Goal: Task Accomplishment & Management: Use online tool/utility

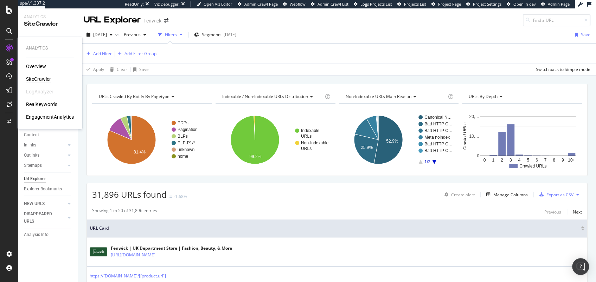
click at [41, 102] on div "RealKeywords" at bounding box center [41, 104] width 31 height 7
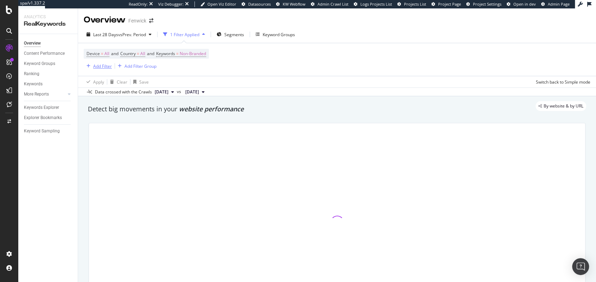
click at [92, 66] on div "button" at bounding box center [88, 66] width 9 height 4
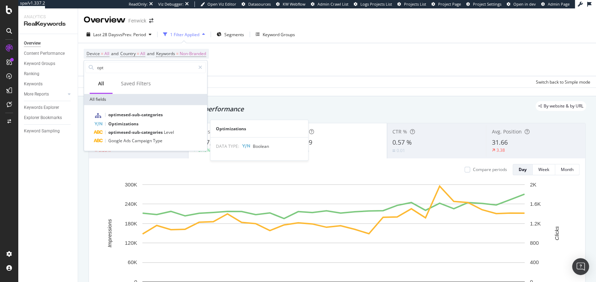
type input "opt"
click at [125, 124] on span "Optimizations" at bounding box center [123, 124] width 30 height 6
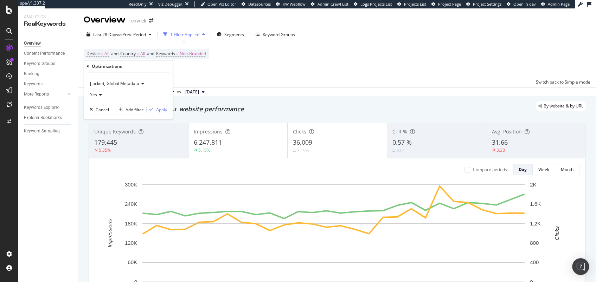
click at [126, 85] on span "[locked] Global Metadata" at bounding box center [114, 83] width 49 height 6
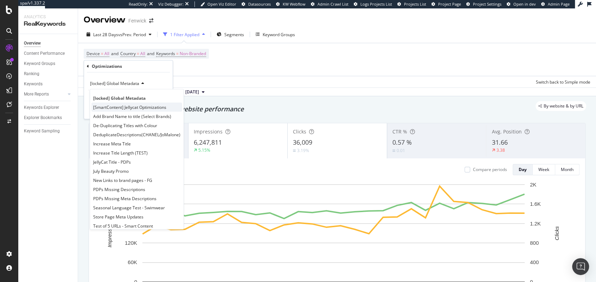
click at [135, 107] on span "[SmartContent] Jellycat Optimizations" at bounding box center [129, 107] width 73 height 6
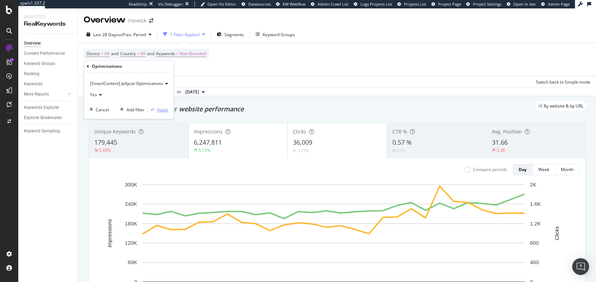
click at [167, 109] on div "Apply" at bounding box center [162, 110] width 11 height 6
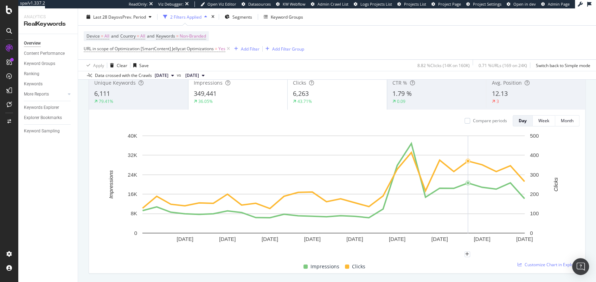
scroll to position [24, 0]
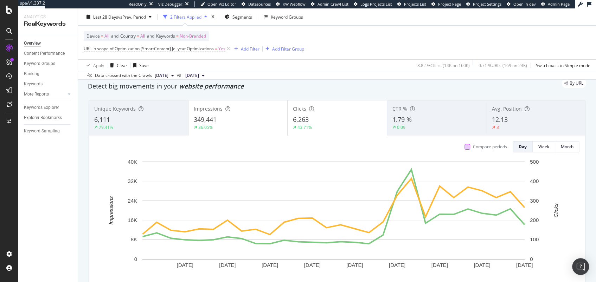
click at [464, 148] on div at bounding box center [467, 147] width 6 height 6
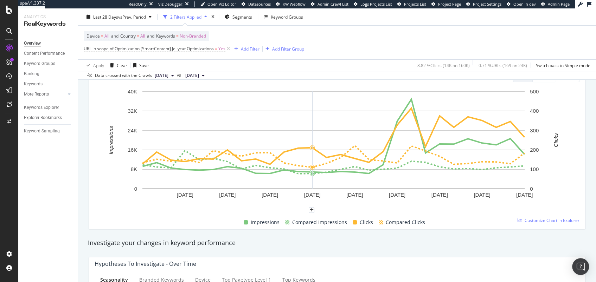
scroll to position [51, 0]
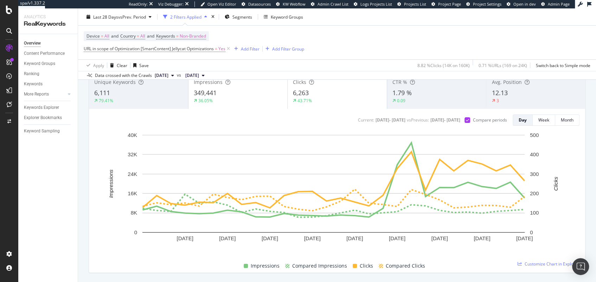
click at [320, 97] on div "6,263" at bounding box center [337, 93] width 89 height 9
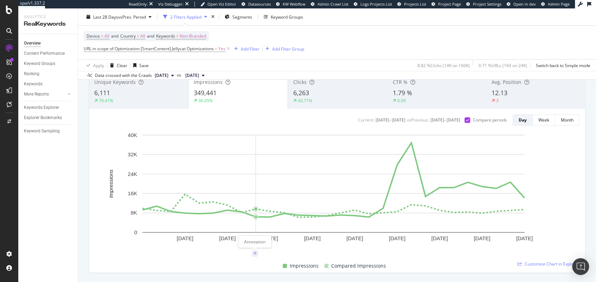
click at [255, 252] on icon "plus" at bounding box center [255, 254] width 4 height 4
click at [283, 173] on icon "xmark" at bounding box center [284, 173] width 3 height 4
click at [268, 253] on icon "plus" at bounding box center [269, 254] width 4 height 4
click at [300, 174] on div "Add annotation 2025-08-06 Save" at bounding box center [269, 204] width 74 height 81
click at [298, 173] on icon "xmark" at bounding box center [298, 173] width 3 height 4
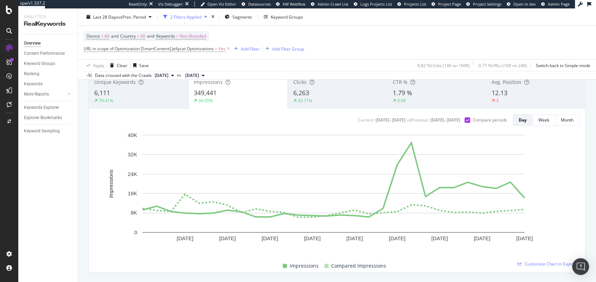
click at [331, 98] on div "43.71%" at bounding box center [337, 101] width 89 height 6
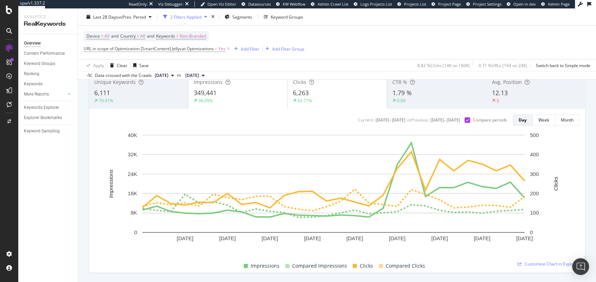
click at [246, 98] on div "36.05%" at bounding box center [238, 101] width 89 height 6
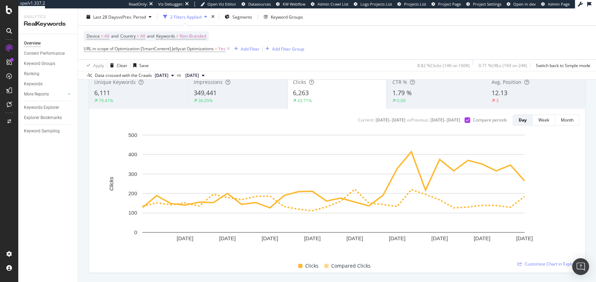
click at [522, 95] on div "12.13" at bounding box center [535, 93] width 88 height 9
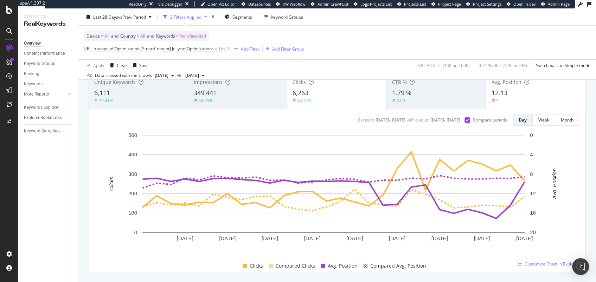
click at [331, 98] on div "43.71%" at bounding box center [336, 101] width 89 height 6
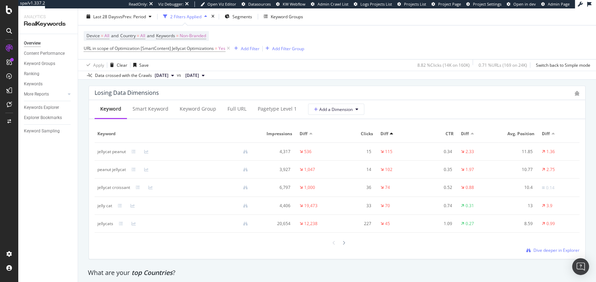
scroll to position [832, 0]
click at [117, 149] on div "jellycat peanut" at bounding box center [111, 150] width 28 height 6
click at [113, 150] on div "jellycat peanut" at bounding box center [111, 150] width 28 height 6
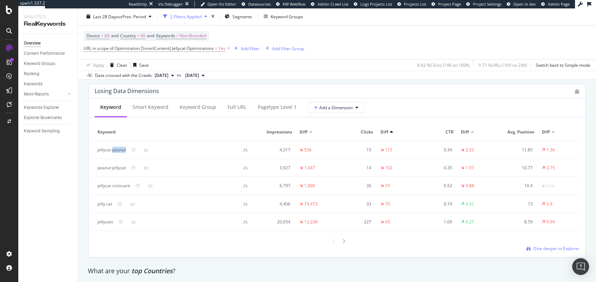
click at [113, 150] on div "jellycat peanut" at bounding box center [111, 150] width 28 height 6
click at [105, 150] on div "jellycat peanut" at bounding box center [111, 150] width 28 height 6
click at [147, 150] on icon at bounding box center [146, 150] width 4 height 4
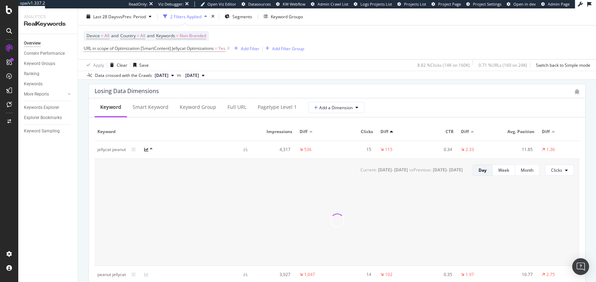
click at [146, 148] on icon at bounding box center [146, 150] width 4 height 4
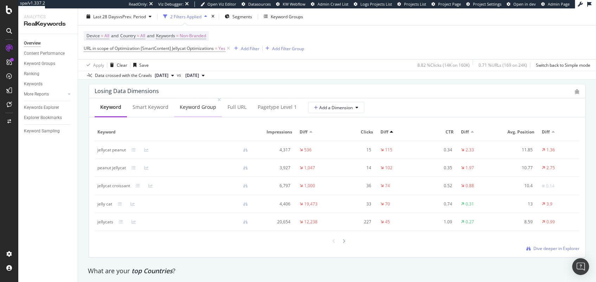
click at [201, 108] on div "Keyword Group" at bounding box center [198, 107] width 37 height 7
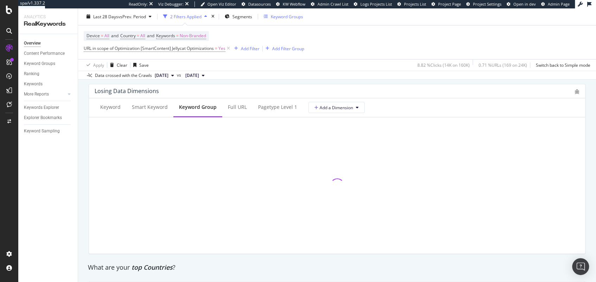
click at [289, 18] on div "Keyword Groups" at bounding box center [287, 17] width 32 height 6
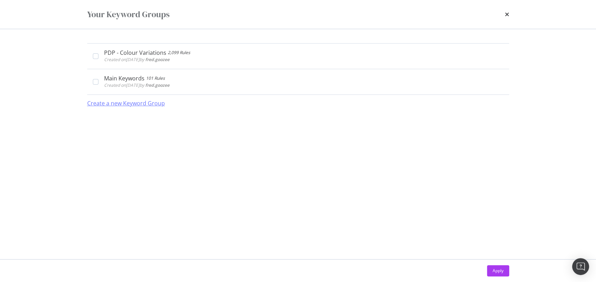
click at [152, 104] on div "Create a new Keyword Group" at bounding box center [126, 103] width 78 height 8
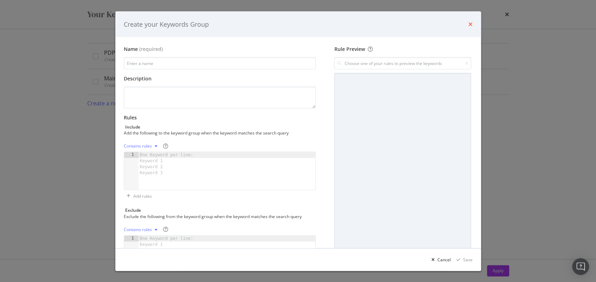
click at [470, 23] on icon "times" at bounding box center [470, 24] width 4 height 6
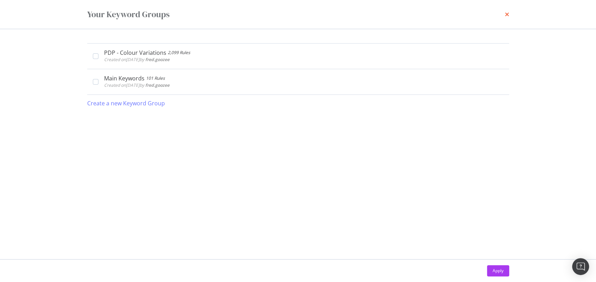
click at [507, 14] on icon "times" at bounding box center [507, 15] width 4 height 6
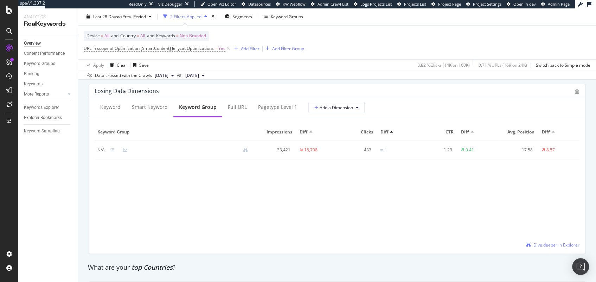
click at [304, 71] on div "Data crossed with the Crawls 2025 Aug. 24th vs 2025 Jul. 27th" at bounding box center [337, 75] width 518 height 8
click at [305, 70] on div "Apply Clear Save 8.82 % Clicks ( 14K on 160K ) 0.71 % URLs ( 169 on 24K ) Switc…" at bounding box center [337, 65] width 518 height 12
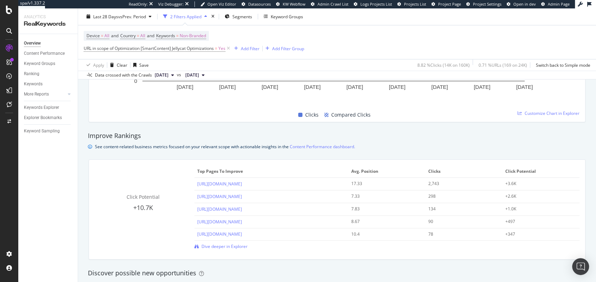
scroll to position [0, 0]
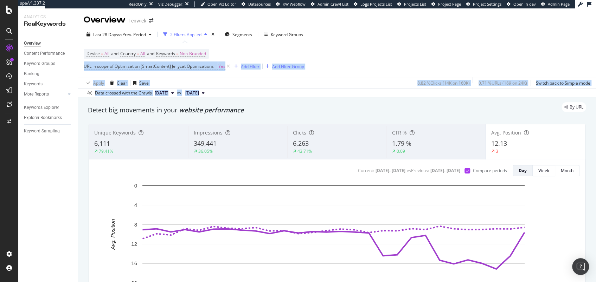
drag, startPoint x: 392, startPoint y: 50, endPoint x: 391, endPoint y: 112, distance: 62.9
click at [391, 112] on div "Overview Fenwick Last 28 Days vs Prev. Period 2 Filters Applied Segments Keywor…" at bounding box center [337, 145] width 518 height 274
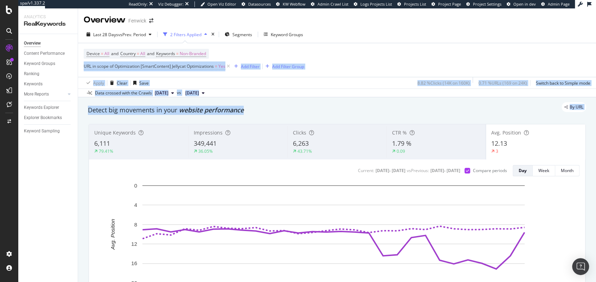
click at [391, 112] on div "Detect big movements in your website performance" at bounding box center [337, 110] width 498 height 9
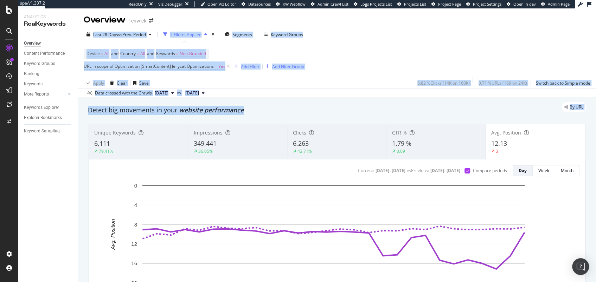
drag, startPoint x: 391, startPoint y: 112, endPoint x: 382, endPoint y: 25, distance: 87.6
click at [382, 25] on div "Overview Fenwick Last 28 Days vs Prev. Period 2 Filters Applied Segments Keywor…" at bounding box center [337, 145] width 518 height 274
click at [401, 48] on div "Device = All and Country = All and Keywords = Non-Branded URL in scope of Optim…" at bounding box center [337, 60] width 506 height 34
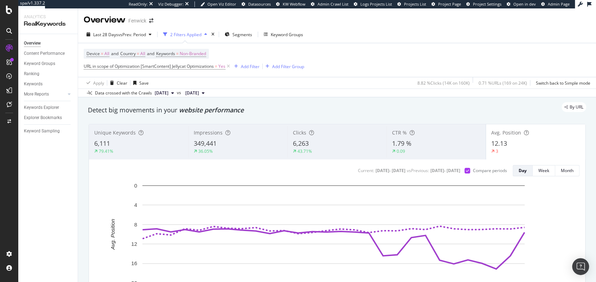
click at [181, 60] on div "Device = All and Country = All and Keywords = Non-Branded URL in scope of Optim…" at bounding box center [194, 60] width 220 height 22
click at [185, 65] on span "URL in scope of Optimization [SmartContent] Jellycat Optimizations" at bounding box center [149, 66] width 130 height 6
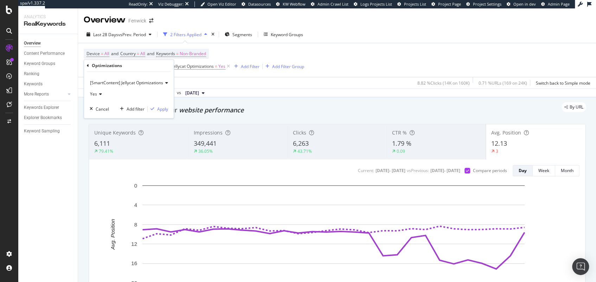
click at [143, 85] on span "[SmartContent] Jellycat Optimizations" at bounding box center [126, 83] width 73 height 6
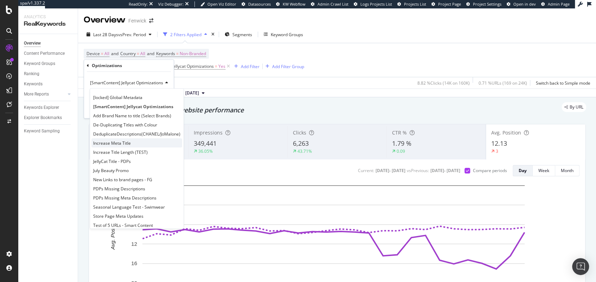
click at [162, 139] on div "Increase Meta Title" at bounding box center [136, 142] width 91 height 9
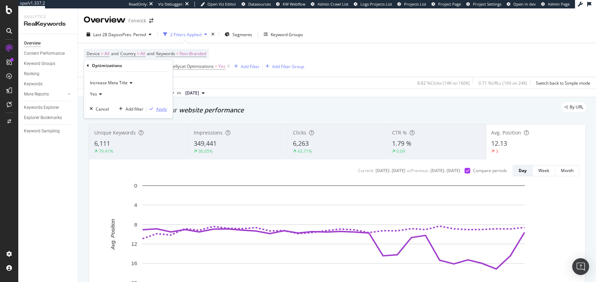
drag, startPoint x: 163, startPoint y: 108, endPoint x: 529, endPoint y: 40, distance: 372.3
click at [163, 106] on div "Apply" at bounding box center [161, 109] width 11 height 6
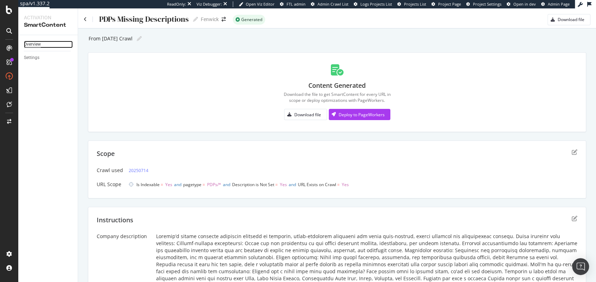
click at [32, 45] on div "Overview" at bounding box center [32, 44] width 17 height 7
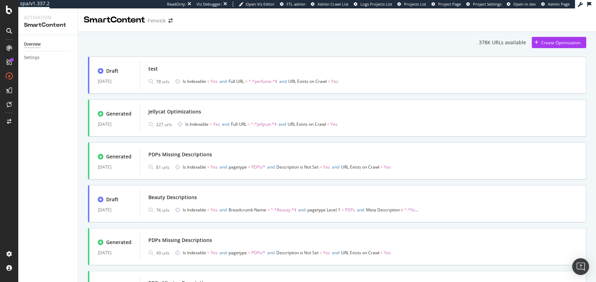
click at [154, 18] on div "Fenwick" at bounding box center [157, 20] width 18 height 7
click at [497, 44] on div "378K URLs available" at bounding box center [502, 42] width 47 height 7
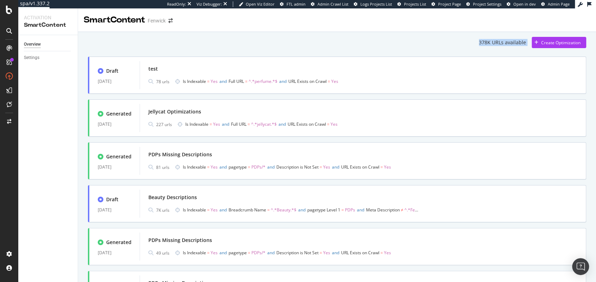
click at [494, 44] on div "378K URLs available" at bounding box center [502, 42] width 47 height 7
click at [482, 44] on div "378K URLs available" at bounding box center [502, 42] width 47 height 7
click at [464, 44] on div "378K URLs available Create Optimization" at bounding box center [337, 42] width 498 height 11
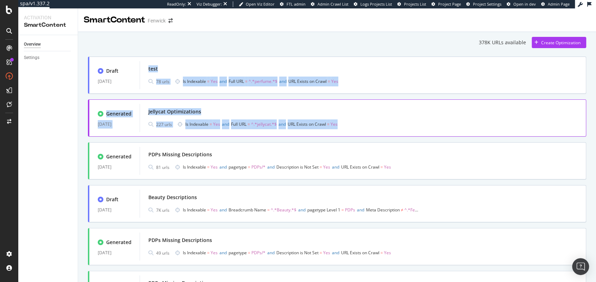
drag, startPoint x: 339, startPoint y: 62, endPoint x: 346, endPoint y: 122, distance: 60.1
click at [405, 69] on div "test" at bounding box center [362, 69] width 429 height 10
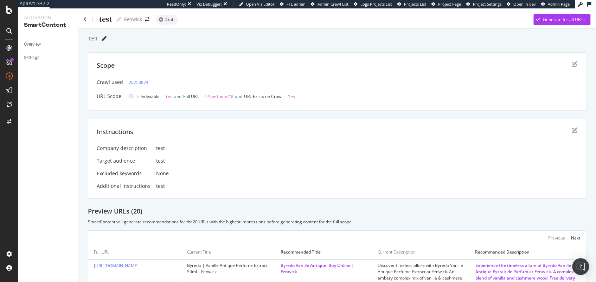
click at [102, 39] on icon at bounding box center [104, 38] width 5 height 5
click at [93, 38] on input "test" at bounding box center [93, 38] width 11 height 6
click at [91, 38] on input "test" at bounding box center [93, 38] width 11 height 6
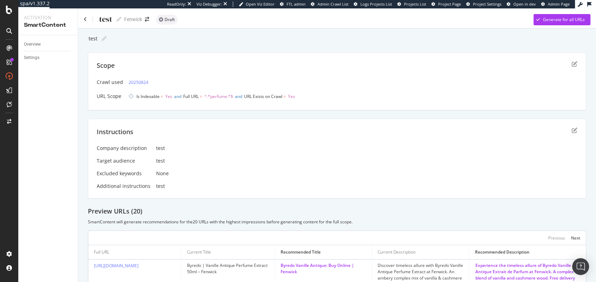
click at [170, 23] on div "Draft" at bounding box center [166, 20] width 21 height 10
click at [35, 57] on div "Settings" at bounding box center [31, 57] width 15 height 7
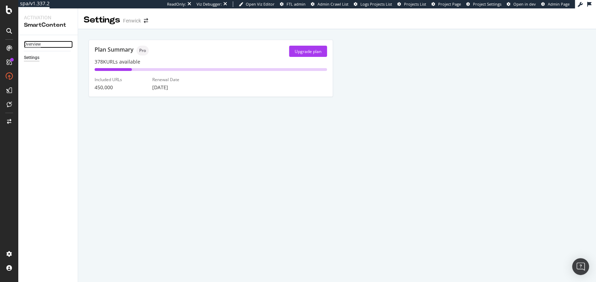
click at [33, 41] on div "Overview" at bounding box center [32, 44] width 17 height 7
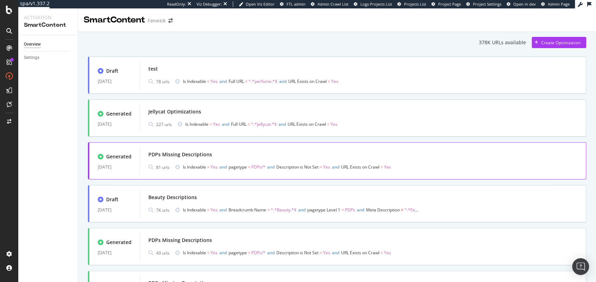
click at [270, 152] on div "PDPs Missing Descriptions" at bounding box center [362, 155] width 429 height 10
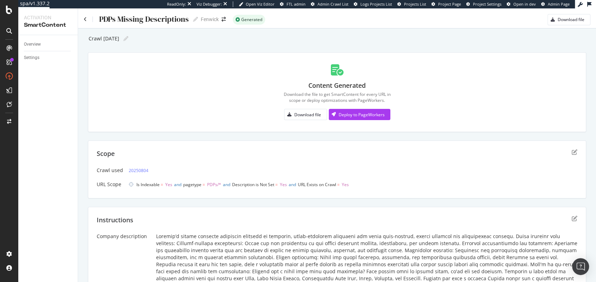
click at [110, 39] on div "Crawl [DATE]" at bounding box center [103, 39] width 31 height 6
click at [110, 39] on input "Crawl [DATE]" at bounding box center [112, 38] width 48 height 6
click at [105, 40] on input "Crawl [DATE]" at bounding box center [112, 38] width 48 height 6
click at [83, 19] on div "PDPs Missing Descriptions PDPs Missing Descriptions Fenwick Generated Download …" at bounding box center [337, 16] width 518 height 17
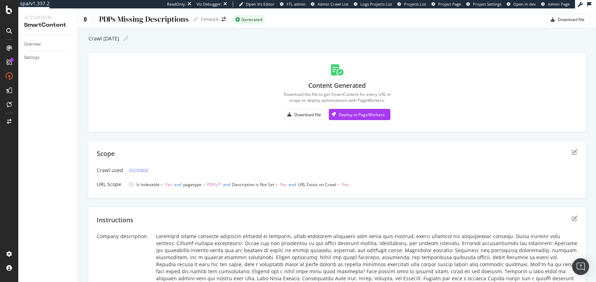
click at [85, 19] on icon at bounding box center [85, 19] width 3 height 5
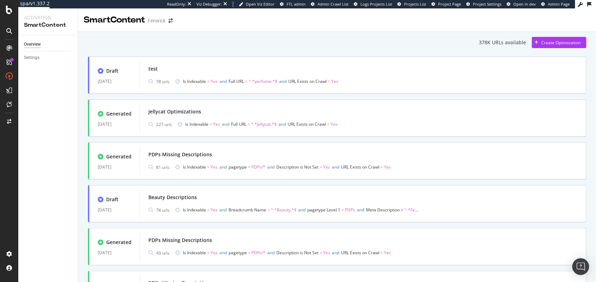
click at [85, 20] on div "SmartContent" at bounding box center [114, 20] width 61 height 12
click at [96, 21] on div "SmartContent" at bounding box center [114, 20] width 61 height 12
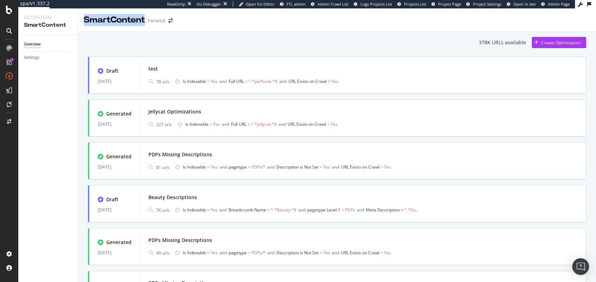
click at [96, 21] on div "SmartContent" at bounding box center [114, 20] width 61 height 12
click at [112, 25] on div "SmartContent" at bounding box center [114, 20] width 61 height 12
click at [100, 25] on div "SmartContent" at bounding box center [114, 20] width 61 height 12
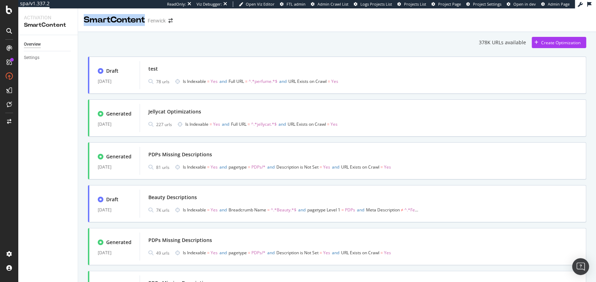
click at [100, 25] on div "SmartContent" at bounding box center [114, 20] width 61 height 12
click at [112, 23] on div "SmartContent" at bounding box center [114, 20] width 61 height 12
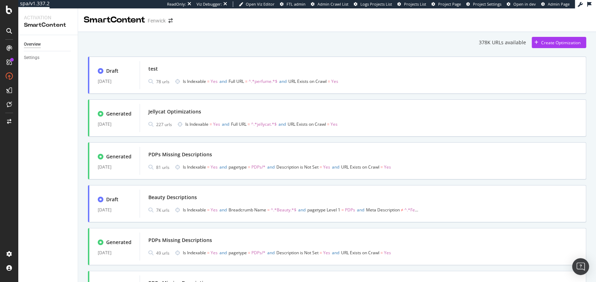
click at [100, 25] on div "SmartContent" at bounding box center [114, 20] width 61 height 12
click at [7, 16] on div at bounding box center [9, 141] width 18 height 282
click at [10, 13] on icon at bounding box center [9, 10] width 6 height 8
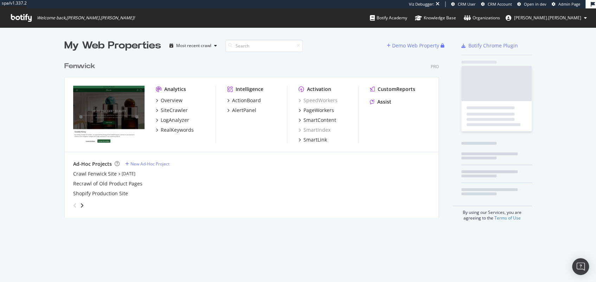
scroll to position [158, 372]
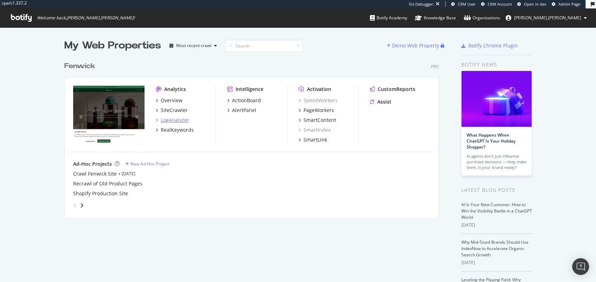
click at [176, 122] on div "LogAnalyzer" at bounding box center [175, 120] width 28 height 7
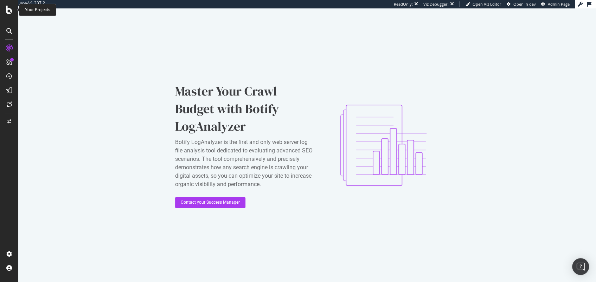
click at [6, 12] on icon at bounding box center [9, 10] width 6 height 8
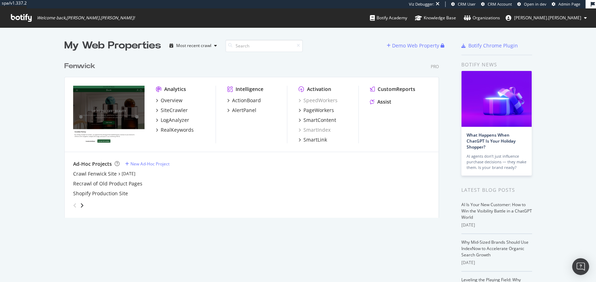
scroll to position [158, 372]
click at [70, 62] on div "Fenwick" at bounding box center [79, 66] width 31 height 10
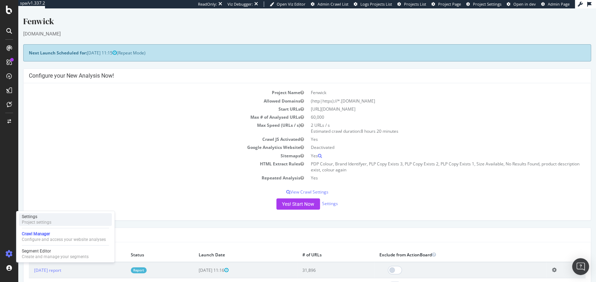
click at [36, 217] on div "Settings" at bounding box center [37, 217] width 30 height 6
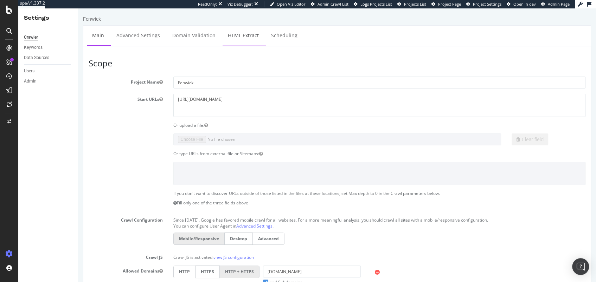
click at [245, 36] on link "HTML Extract" at bounding box center [242, 35] width 41 height 19
select select "exist"
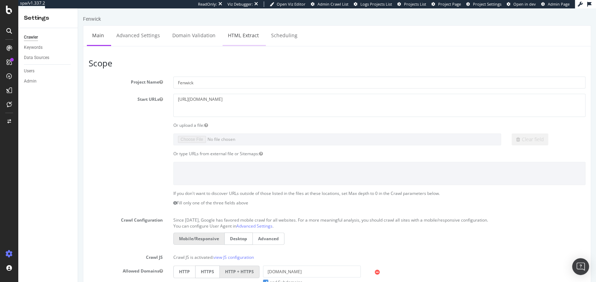
select select "exist"
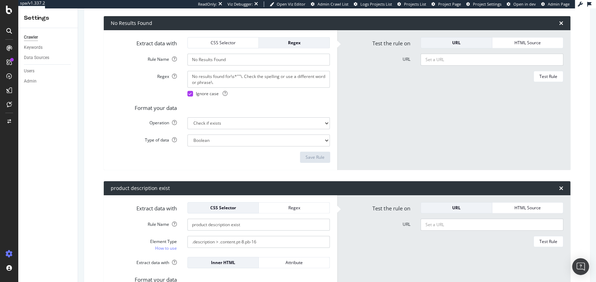
scroll to position [1136, 0]
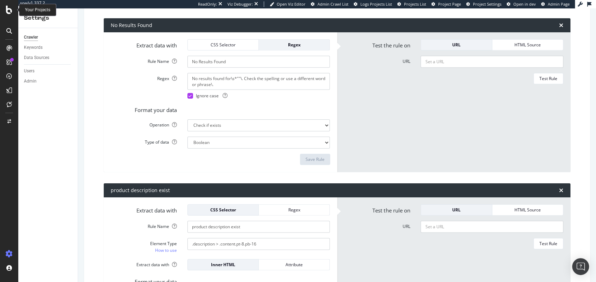
click at [9, 10] on icon at bounding box center [9, 10] width 6 height 8
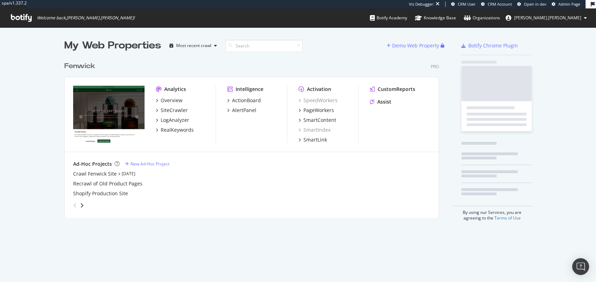
scroll to position [275, 581]
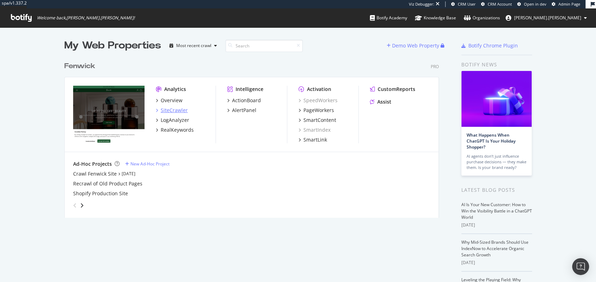
click at [176, 109] on div "SiteCrawler" at bounding box center [174, 110] width 27 height 7
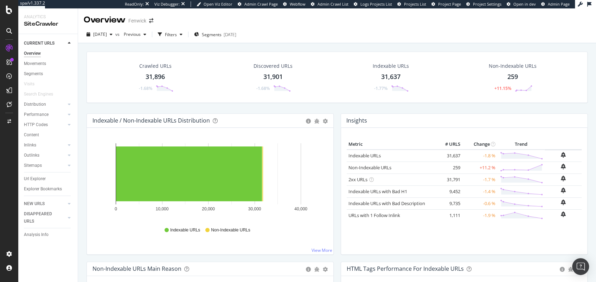
click at [43, 177] on div "Url Explorer" at bounding box center [35, 178] width 22 height 7
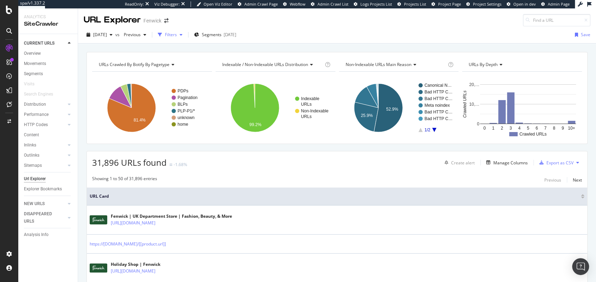
click at [177, 33] on div "Filters" at bounding box center [171, 35] width 12 height 6
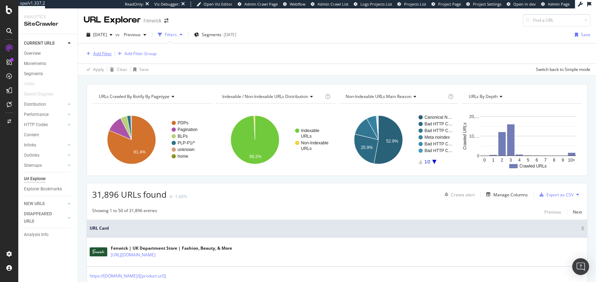
click at [104, 51] on div "Add Filter" at bounding box center [102, 54] width 19 height 6
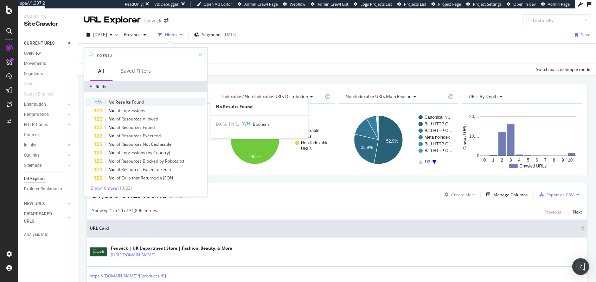
type input "no resu"
click at [141, 100] on span "Found" at bounding box center [138, 102] width 12 height 6
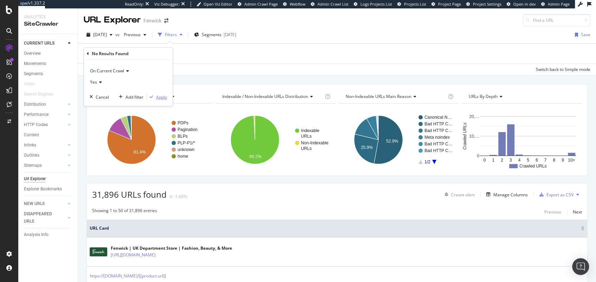
drag, startPoint x: 155, startPoint y: 95, endPoint x: 205, endPoint y: 84, distance: 51.4
click at [155, 95] on div "button" at bounding box center [151, 97] width 9 height 4
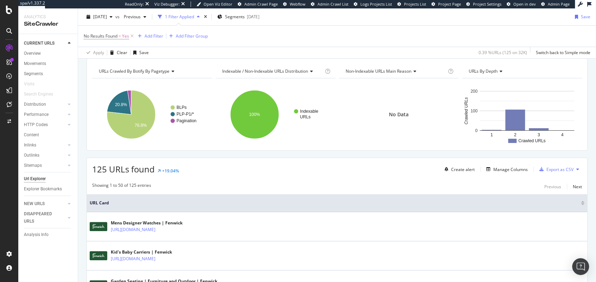
scroll to position [79, 0]
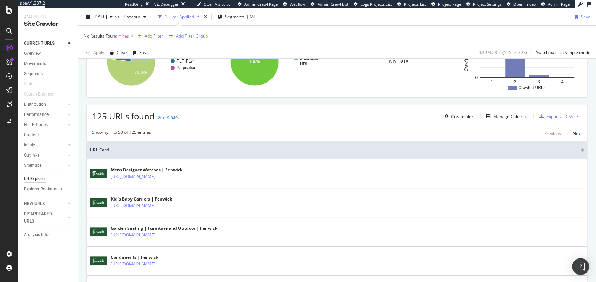
click at [133, 118] on span "125 URLs found" at bounding box center [123, 116] width 63 height 12
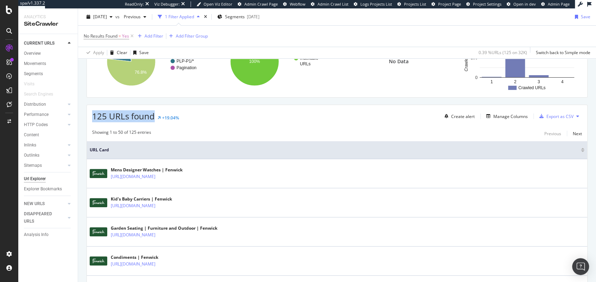
click at [127, 118] on span "125 URLs found" at bounding box center [123, 116] width 63 height 12
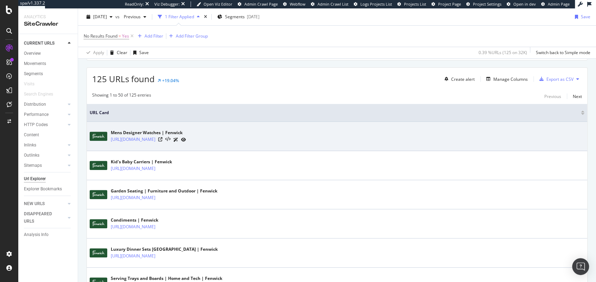
scroll to position [73, 0]
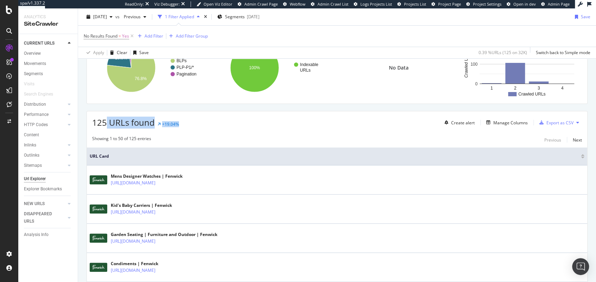
drag, startPoint x: 170, startPoint y: 125, endPoint x: 92, endPoint y: 118, distance: 77.9
click at [98, 117] on div "125 URLs found +19.04% Create alert Manage Columns Export as CSV" at bounding box center [337, 119] width 500 height 17
click at [92, 118] on span "125 URLs found" at bounding box center [123, 123] width 63 height 12
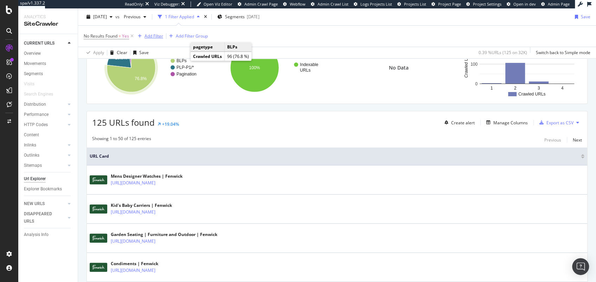
click at [153, 34] on div "Add Filter" at bounding box center [153, 36] width 19 height 6
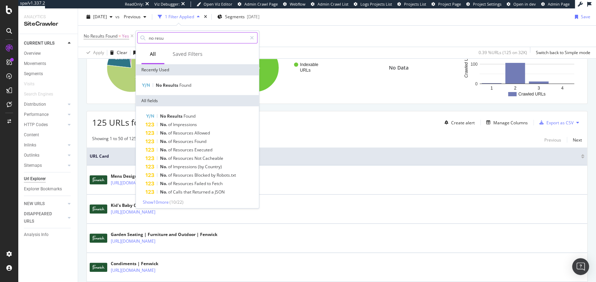
click at [251, 39] on icon at bounding box center [252, 37] width 4 height 5
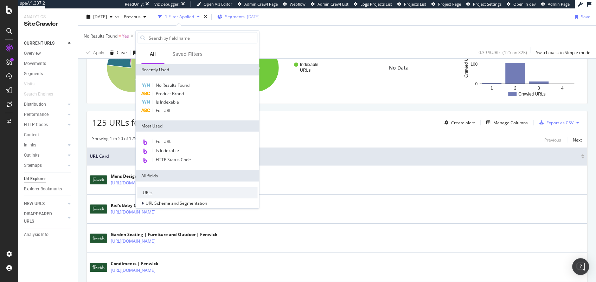
click at [245, 14] on span "Segments" at bounding box center [235, 17] width 20 height 6
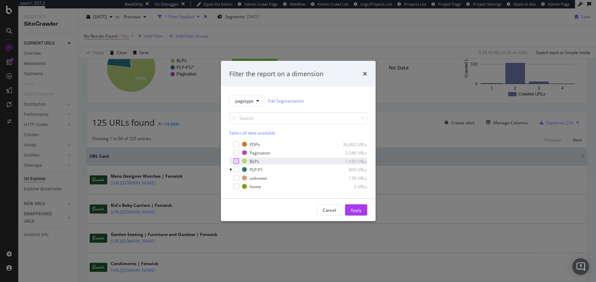
click at [235, 161] on div "modal" at bounding box center [236, 161] width 6 height 6
click at [351, 208] on div "Apply" at bounding box center [355, 210] width 11 height 6
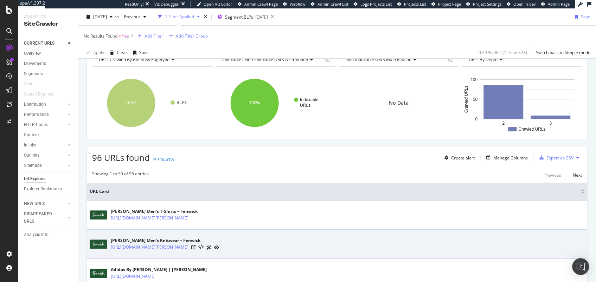
scroll to position [84, 0]
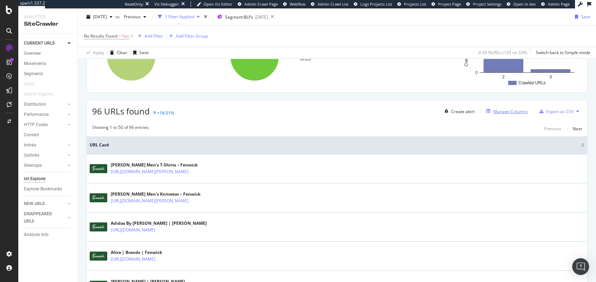
click at [497, 110] on div "Manage Columns" at bounding box center [510, 112] width 34 height 6
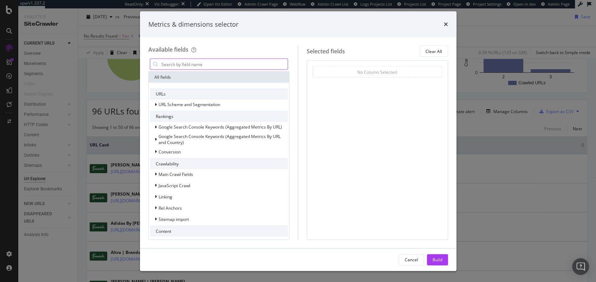
click at [222, 59] on input "modal" at bounding box center [224, 64] width 127 height 11
click at [224, 61] on input "modal" at bounding box center [224, 64] width 127 height 11
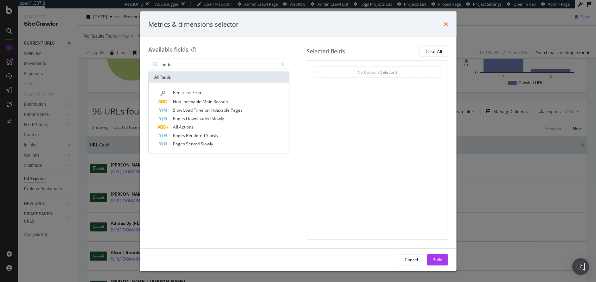
type input "perio"
click at [443, 26] on icon "times" at bounding box center [445, 24] width 4 height 6
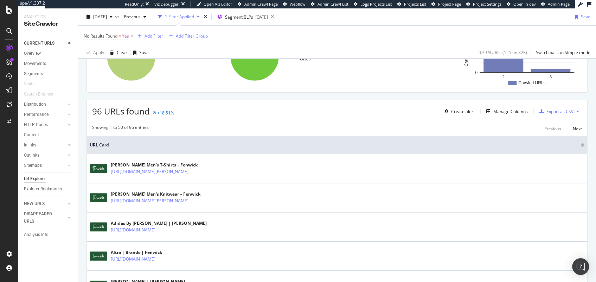
click at [375, 124] on div "Showing 1 to 50 of 96 entries Previous Next" at bounding box center [337, 128] width 500 height 8
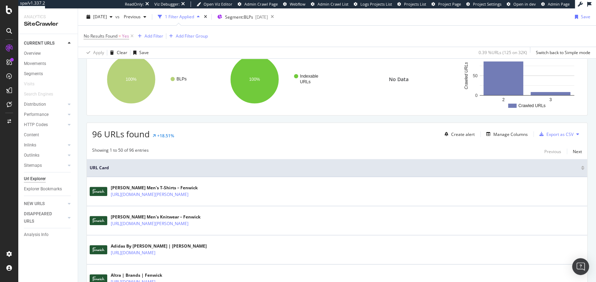
scroll to position [0, 0]
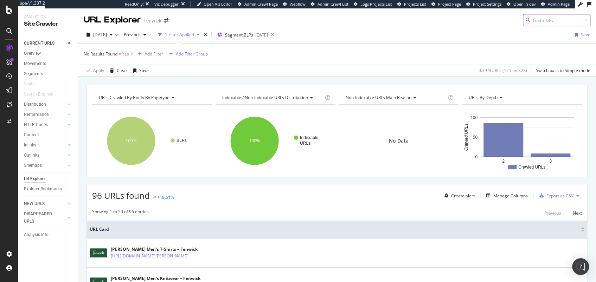
click at [529, 21] on input at bounding box center [555, 20] width 67 height 12
click at [421, 33] on div "[DATE] vs Previous 1 Filter Applied Segment: BLPs [DATE] Save" at bounding box center [337, 36] width 518 height 14
drag, startPoint x: 95, startPoint y: 197, endPoint x: 225, endPoint y: 200, distance: 130.4
click at [225, 200] on div "96 URLs found +18.51% Create alert Manage Columns Export as CSV" at bounding box center [337, 192] width 500 height 17
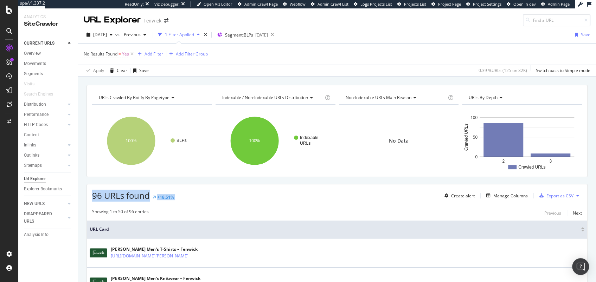
drag, startPoint x: 217, startPoint y: 197, endPoint x: 89, endPoint y: 187, distance: 128.6
click at [89, 187] on div "96 URLs found +18.51% Create alert Manage Columns Export as CSV" at bounding box center [337, 192] width 500 height 17
click at [105, 191] on span "96 URLs found" at bounding box center [121, 196] width 58 height 12
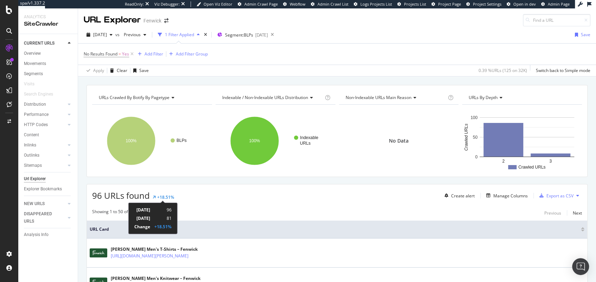
click at [163, 197] on div "+18.51%" at bounding box center [165, 197] width 17 height 6
click at [164, 196] on div "+18.51%" at bounding box center [165, 197] width 17 height 6
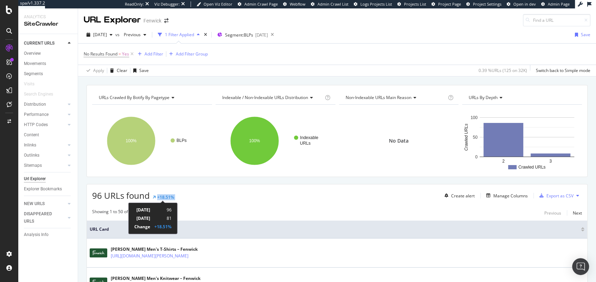
click at [164, 196] on div "+18.51%" at bounding box center [165, 197] width 17 height 6
click at [162, 196] on div "+18.51%" at bounding box center [165, 197] width 17 height 6
drag, startPoint x: 227, startPoint y: 198, endPoint x: 125, endPoint y: 195, distance: 101.6
click at [125, 195] on div "96 URLs found +18.51% Create alert Manage Columns Export as CSV" at bounding box center [337, 192] width 500 height 17
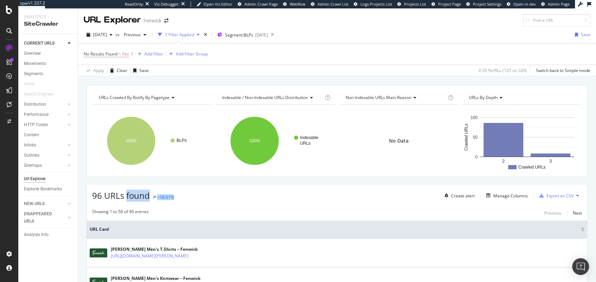
click at [125, 195] on span "96 URLs found" at bounding box center [121, 196] width 58 height 12
click at [118, 196] on span "96 URLs found" at bounding box center [121, 196] width 58 height 12
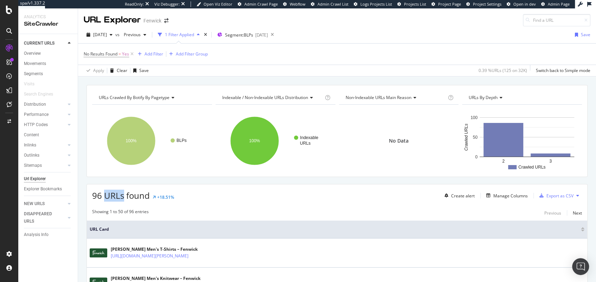
click at [118, 196] on span "96 URLs found" at bounding box center [121, 196] width 58 height 12
click at [102, 197] on span "96 URLs found" at bounding box center [121, 196] width 58 height 12
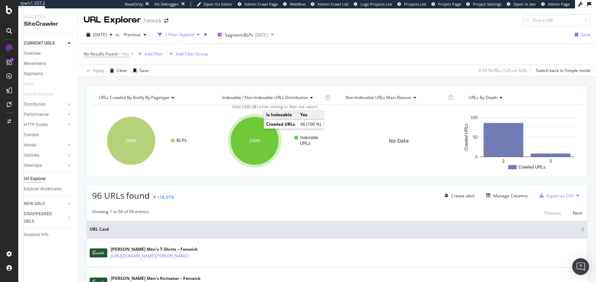
scroll to position [88, 0]
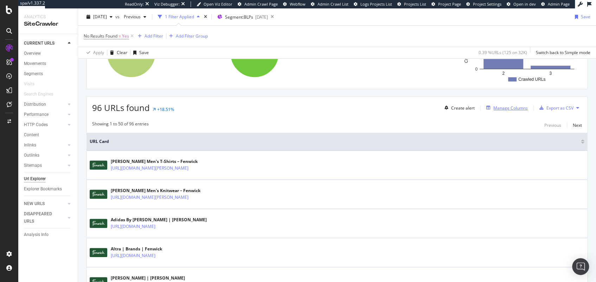
click at [506, 106] on div "Manage Columns" at bounding box center [510, 108] width 34 height 6
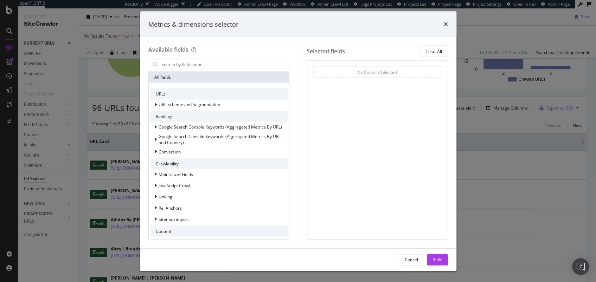
click at [444, 24] on icon "times" at bounding box center [445, 24] width 4 height 6
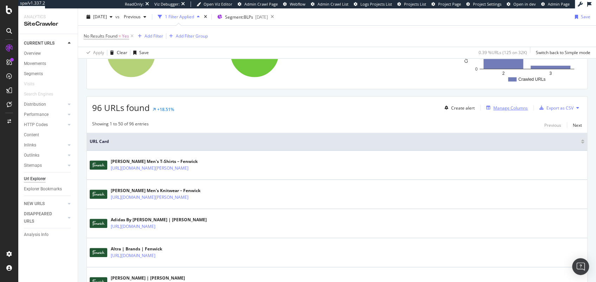
click at [501, 105] on div "Manage Columns" at bounding box center [510, 108] width 34 height 6
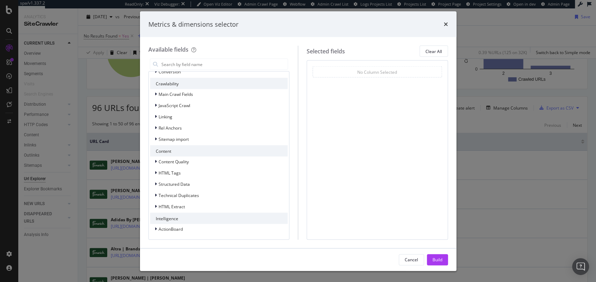
scroll to position [0, 0]
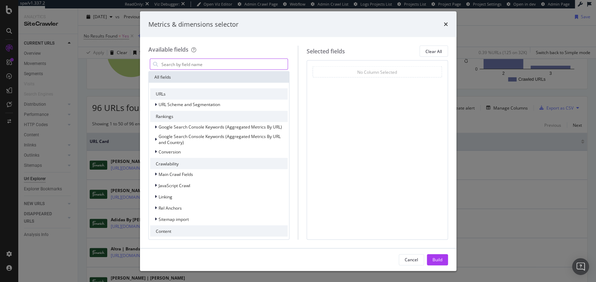
click at [188, 66] on input "modal" at bounding box center [224, 64] width 127 height 11
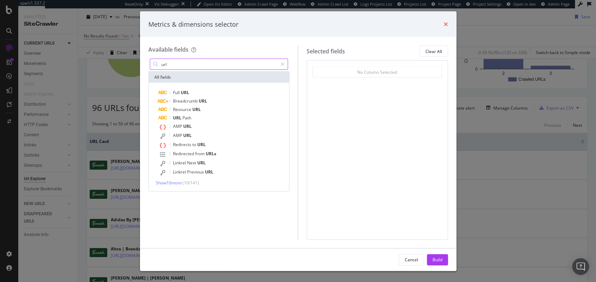
type input "url"
click at [444, 25] on icon "times" at bounding box center [445, 24] width 4 height 6
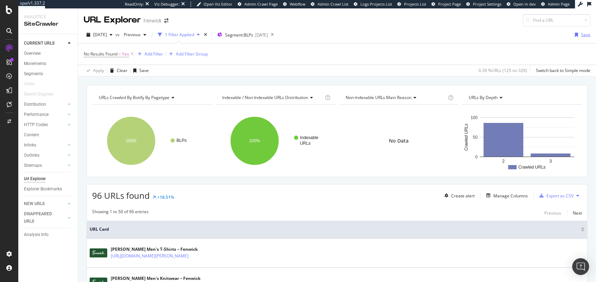
click at [577, 31] on div "Save" at bounding box center [581, 35] width 18 height 11
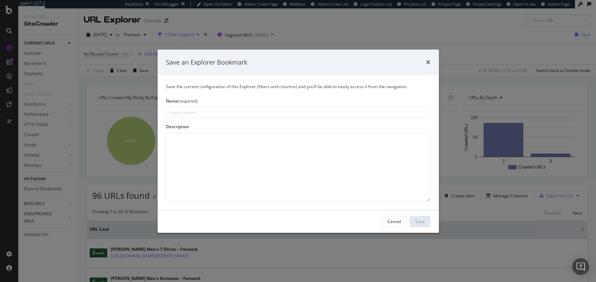
drag, startPoint x: 425, startPoint y: 62, endPoint x: 418, endPoint y: 62, distance: 7.0
click at [426, 62] on icon "times" at bounding box center [428, 62] width 4 height 6
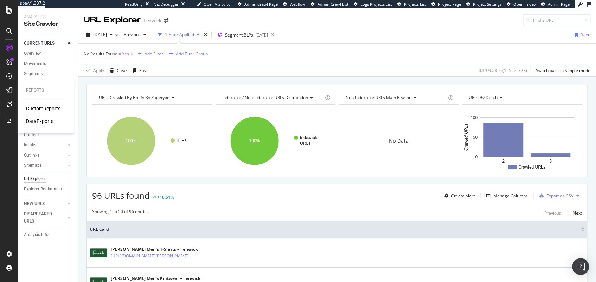
click at [36, 106] on div "CustomReports" at bounding box center [43, 108] width 34 height 7
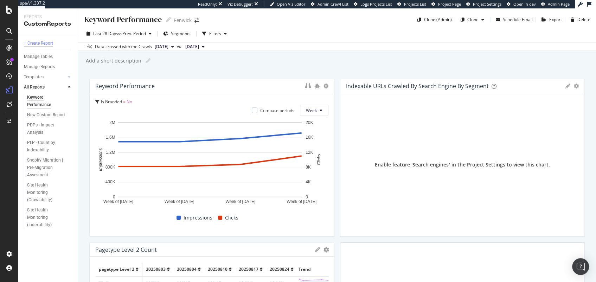
click at [42, 46] on div "+ Create Report" at bounding box center [38, 43] width 29 height 7
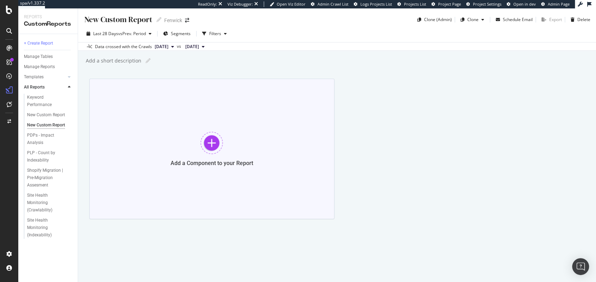
click at [194, 142] on div "Add a Component to your Report" at bounding box center [211, 149] width 245 height 141
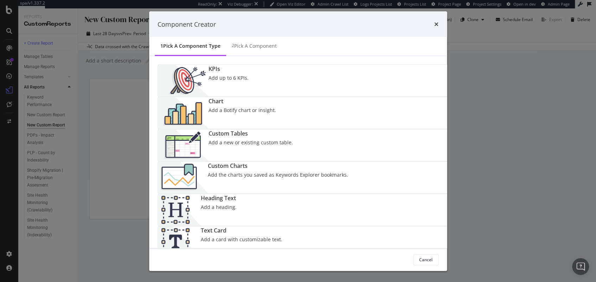
click at [208, 82] on div "Add up to 6 KPIs." at bounding box center [228, 77] width 40 height 7
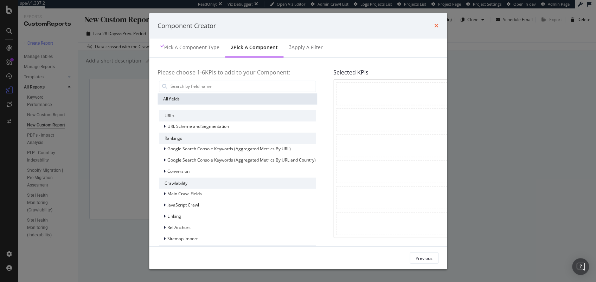
click at [438, 27] on icon "times" at bounding box center [436, 26] width 4 height 6
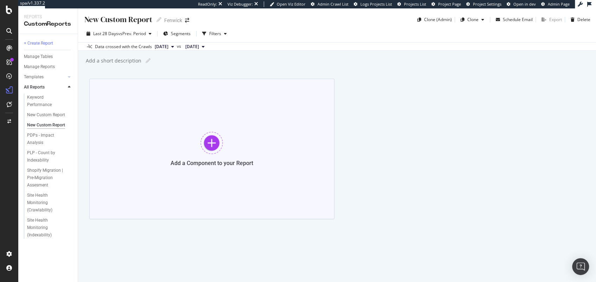
click at [244, 141] on div "Add a Component to your Report" at bounding box center [211, 149] width 245 height 141
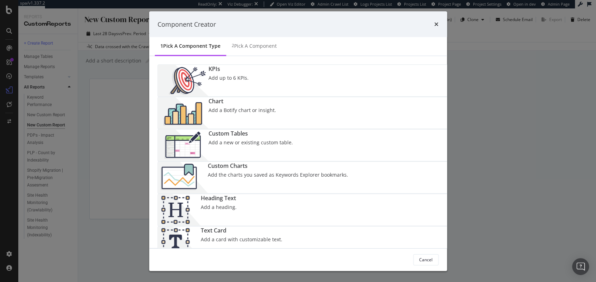
click at [276, 97] on div "Chart Add a Botify chart or insight." at bounding box center [241, 113] width 67 height 32
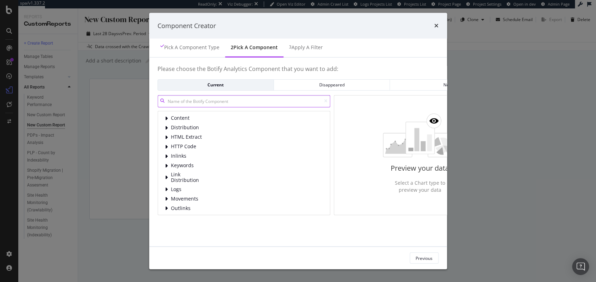
click at [190, 100] on input "modal" at bounding box center [243, 101] width 173 height 12
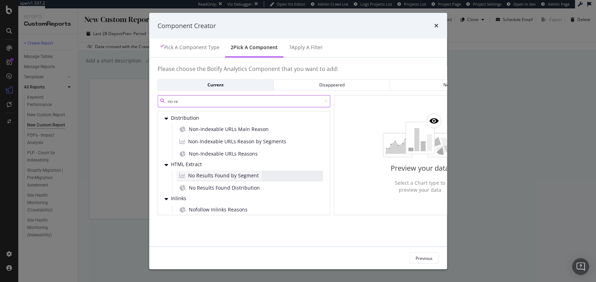
type input "no re"
click at [212, 177] on span "No Results Found by Segment" at bounding box center [223, 175] width 71 height 7
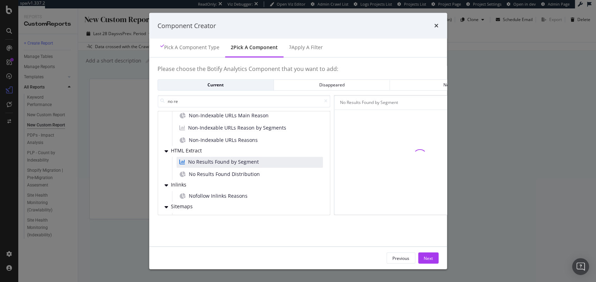
scroll to position [25, 0]
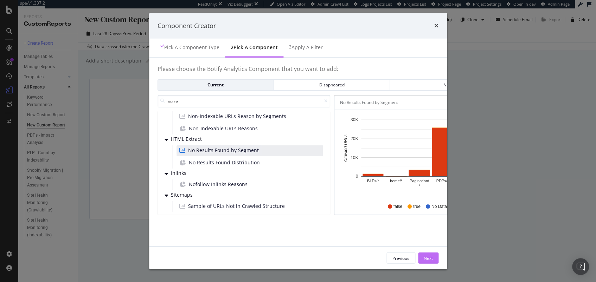
click at [433, 256] on div "Next" at bounding box center [427, 258] width 9 height 6
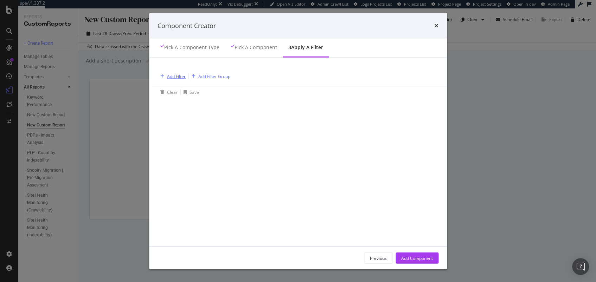
click at [167, 79] on div "Add Filter" at bounding box center [176, 76] width 19 height 6
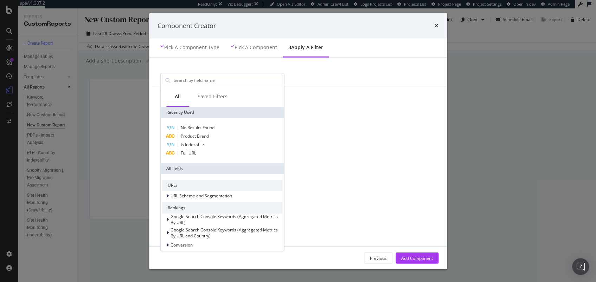
click at [343, 83] on div "Add Filter Add Filter Group" at bounding box center [331, 76] width 349 height 20
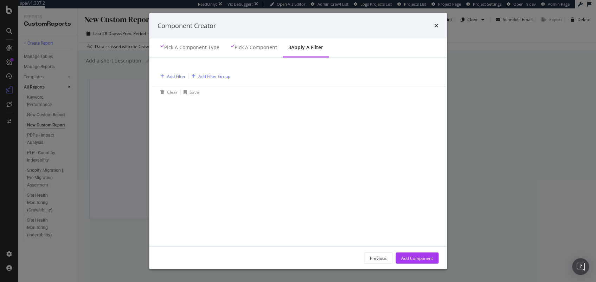
click at [433, 258] on div "Add Component" at bounding box center [417, 258] width 32 height 6
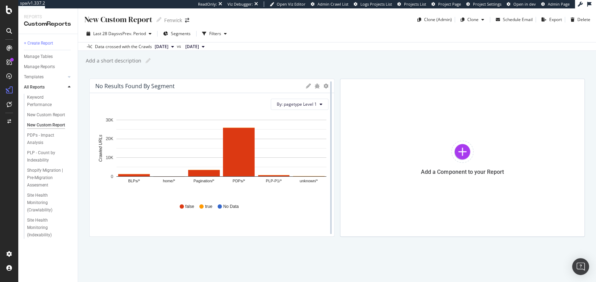
drag, startPoint x: 323, startPoint y: 84, endPoint x: 327, endPoint y: 85, distance: 4.3
click at [323, 84] on icon "gear" at bounding box center [325, 86] width 5 height 5
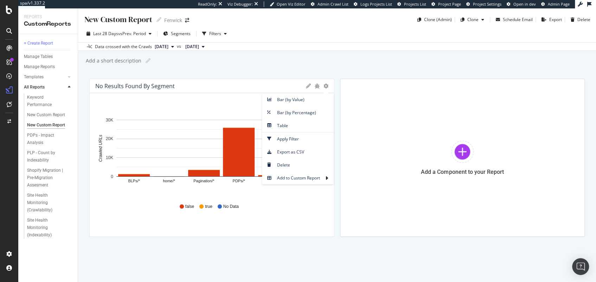
click at [252, 66] on div "Add a short description Add a short description" at bounding box center [340, 61] width 511 height 11
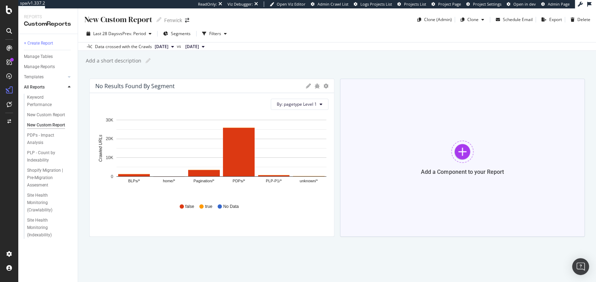
click at [510, 179] on div "Add a Component to your Report" at bounding box center [462, 158] width 245 height 158
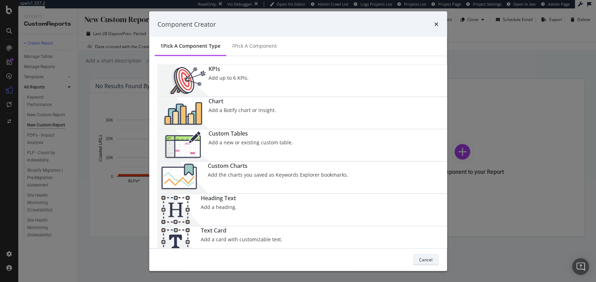
click at [432, 260] on div "Cancel" at bounding box center [425, 259] width 13 height 6
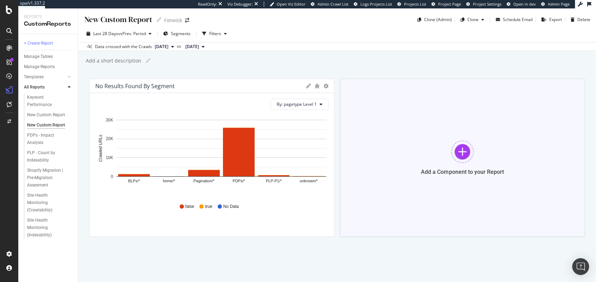
click at [388, 139] on div "Add a Component to your Report" at bounding box center [462, 158] width 245 height 158
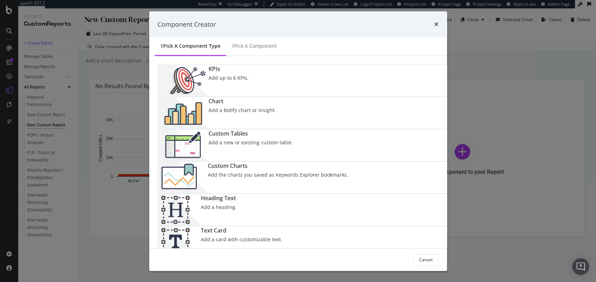
click at [211, 130] on div "Custom Tables Add a new or existing custom table." at bounding box center [250, 146] width 84 height 32
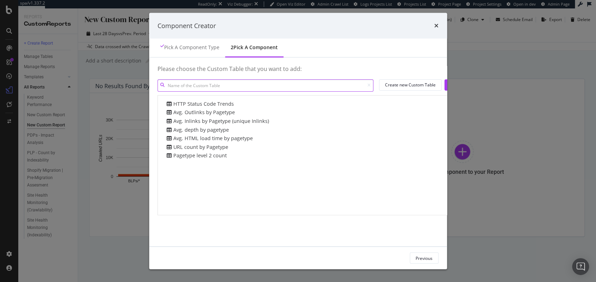
click at [181, 84] on input "modal" at bounding box center [265, 85] width 216 height 12
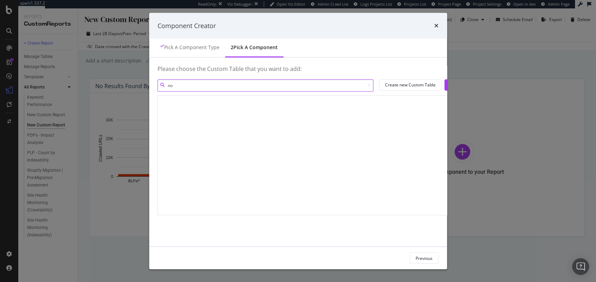
type input "n"
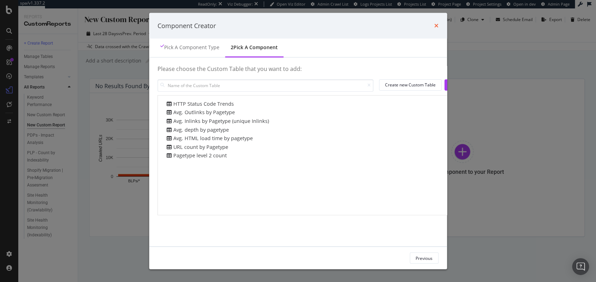
click at [438, 27] on icon "times" at bounding box center [436, 26] width 4 height 6
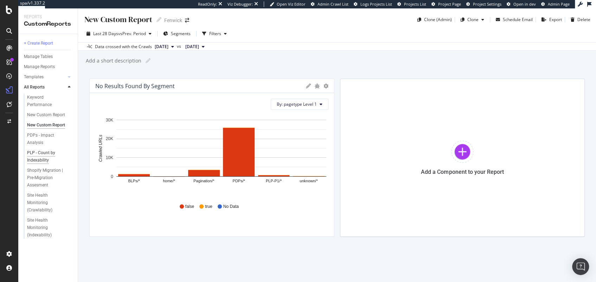
click at [36, 153] on div "PLP - Count by Indexability" at bounding box center [47, 156] width 40 height 15
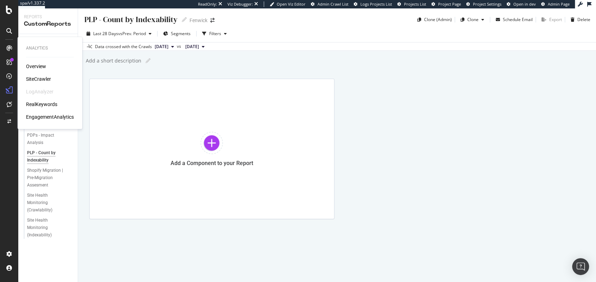
click at [7, 47] on icon at bounding box center [9, 48] width 6 height 6
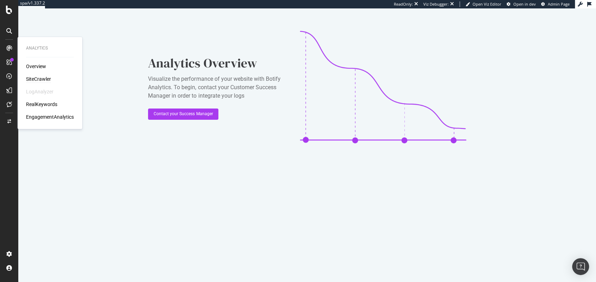
click at [38, 76] on div "SiteCrawler" at bounding box center [38, 79] width 25 height 7
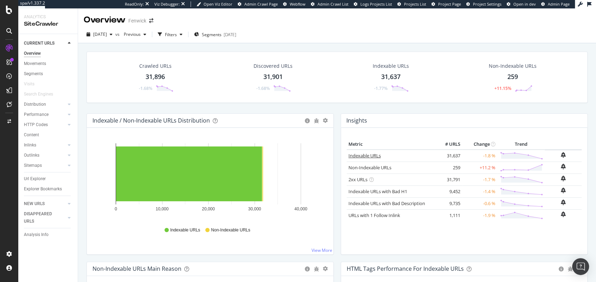
click at [362, 154] on link "Indexable URLs" at bounding box center [364, 155] width 32 height 6
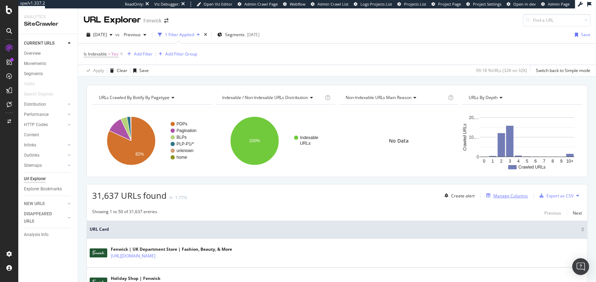
click at [500, 195] on div "Manage Columns" at bounding box center [510, 196] width 34 height 6
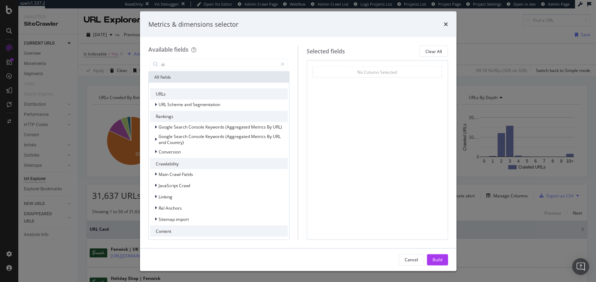
type input "c"
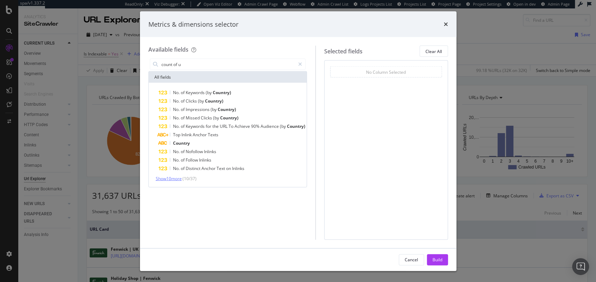
type input "count of u"
click at [171, 177] on span "Show 10 more" at bounding box center [169, 179] width 26 height 6
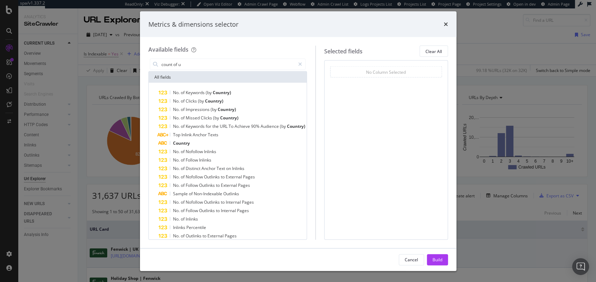
click at [406, 260] on div "Cancel" at bounding box center [410, 259] width 13 height 6
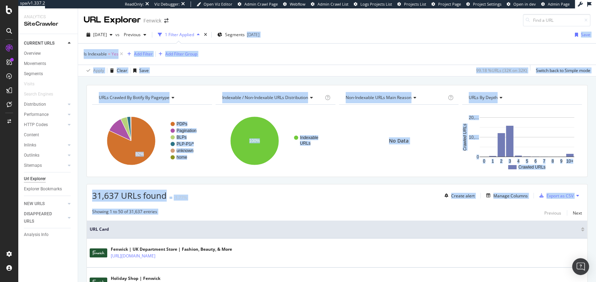
drag, startPoint x: 354, startPoint y: 32, endPoint x: 393, endPoint y: 213, distance: 185.8
click at [393, 213] on div "URL Explorer Fenwick [DATE] vs Previous 1 Filter Applied Segments [DATE] Save I…" at bounding box center [337, 145] width 518 height 274
click at [391, 214] on div "Showing 1 to 50 of 31,637 entries Previous Next" at bounding box center [337, 213] width 500 height 8
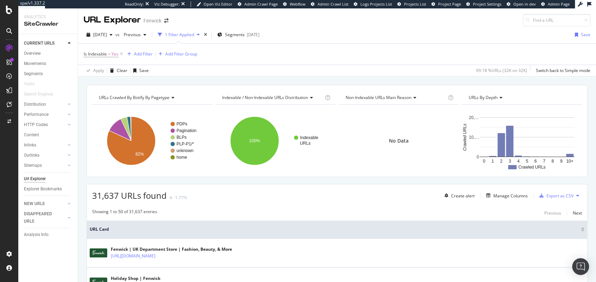
drag, startPoint x: 385, startPoint y: 213, endPoint x: 370, endPoint y: 38, distance: 176.0
click at [370, 38] on div "URL Explorer Fenwick [DATE] vs Previous 1 Filter Applied Segments [DATE] Save I…" at bounding box center [337, 145] width 518 height 274
click at [370, 38] on div "[DATE] vs Previous 1 Filter Applied Segments [DATE] Save" at bounding box center [337, 36] width 518 height 14
click at [119, 198] on span "31,637 URLs found" at bounding box center [129, 196] width 74 height 12
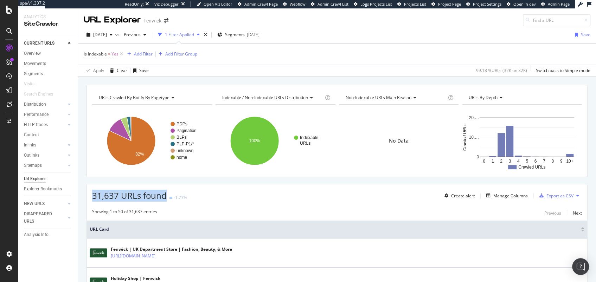
click at [119, 198] on span "31,637 URLs found" at bounding box center [129, 196] width 74 height 12
click at [114, 199] on span "31,637 URLs found" at bounding box center [129, 196] width 74 height 12
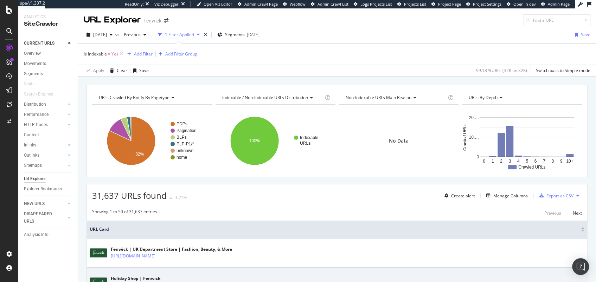
scroll to position [87, 0]
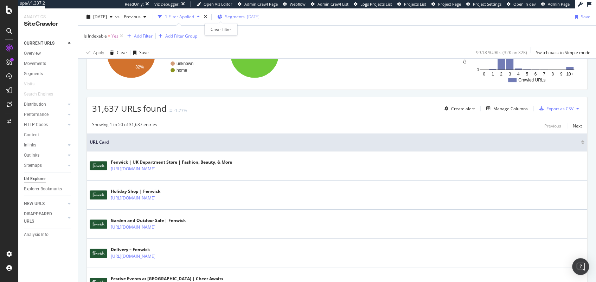
click at [207, 17] on icon "times" at bounding box center [205, 17] width 3 height 4
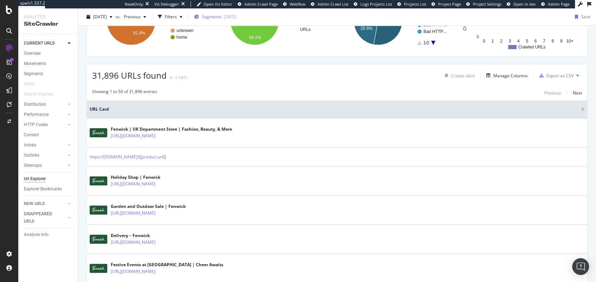
scroll to position [54, 0]
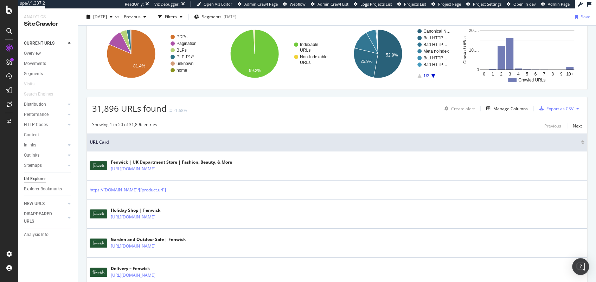
click at [341, 110] on div "31,896 URLs found -1.68% Create alert Manage Columns Export as CSV" at bounding box center [337, 105] width 500 height 17
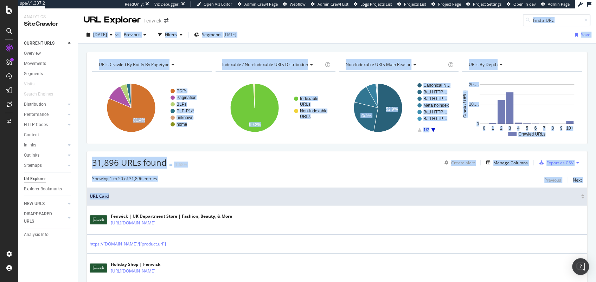
drag, startPoint x: 319, startPoint y: 16, endPoint x: 328, endPoint y: 194, distance: 177.7
click at [328, 194] on div "URL Explorer Fenwick [DATE] vs Previous Filters Segments [DATE] Save URLs Crawl…" at bounding box center [337, 145] width 518 height 274
drag, startPoint x: 311, startPoint y: 123, endPoint x: 308, endPoint y: 19, distance: 104.4
click at [308, 18] on div "URL Explorer Fenwick [DATE] vs Previous Filters Segments [DATE] Save URLs Crawl…" at bounding box center [337, 145] width 518 height 274
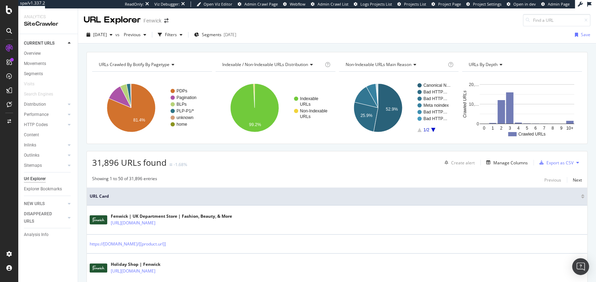
click at [308, 19] on div "URL Explorer Fenwick" at bounding box center [337, 17] width 518 height 18
click at [44, 193] on div "Explorer Bookmarks" at bounding box center [43, 189] width 38 height 7
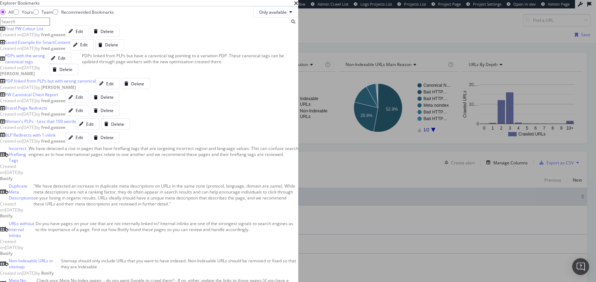
click at [43, 32] on div "Final PW Colour List" at bounding box center [24, 29] width 38 height 6
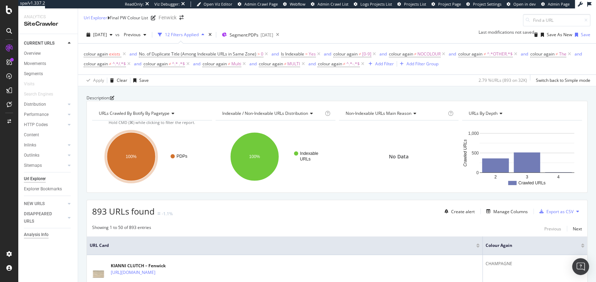
click at [36, 234] on div "Analysis Info" at bounding box center [36, 234] width 25 height 7
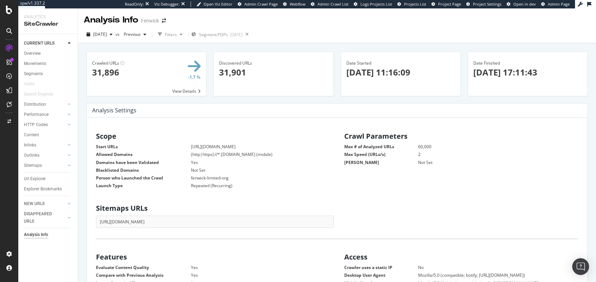
scroll to position [105, 226]
click at [208, 218] on div "[URL][DOMAIN_NAME]" at bounding box center [215, 222] width 238 height 12
click at [117, 208] on h2 "Sitemaps URLs" at bounding box center [215, 208] width 238 height 8
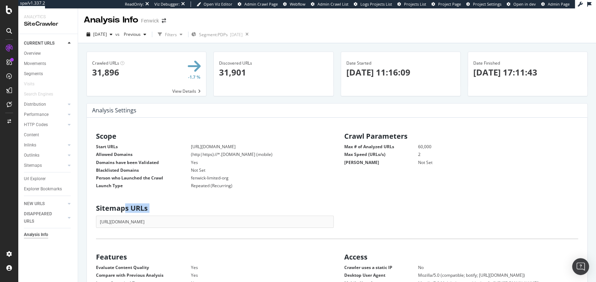
click at [117, 208] on h2 "Sitemaps URLs" at bounding box center [215, 208] width 238 height 8
click at [113, 210] on h2 "Sitemaps URLs" at bounding box center [215, 208] width 238 height 8
click at [419, 20] on div "Analysis Info Fenwick" at bounding box center [337, 17] width 518 height 18
click at [347, 22] on div "Analysis Info Fenwick" at bounding box center [337, 17] width 518 height 18
click at [130, 19] on div "Analysis Info" at bounding box center [111, 20] width 54 height 12
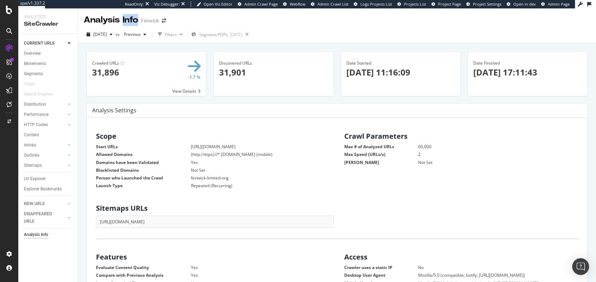
click at [130, 19] on div "Analysis Info" at bounding box center [111, 20] width 54 height 12
click at [120, 20] on div "Analysis Info" at bounding box center [111, 20] width 54 height 12
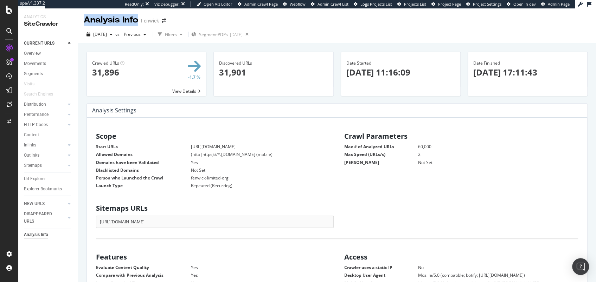
click at [122, 20] on div "Analysis Info" at bounding box center [111, 20] width 54 height 12
click at [99, 21] on div "Analysis Info" at bounding box center [111, 20] width 54 height 12
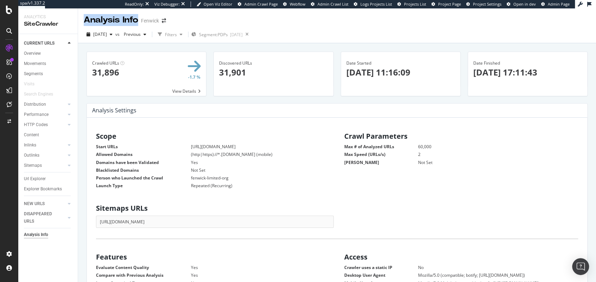
click at [99, 21] on div "Analysis Info" at bounding box center [111, 20] width 54 height 12
click at [119, 18] on div "Analysis Info" at bounding box center [111, 20] width 54 height 12
click at [106, 22] on div "Analysis Info" at bounding box center [111, 20] width 54 height 12
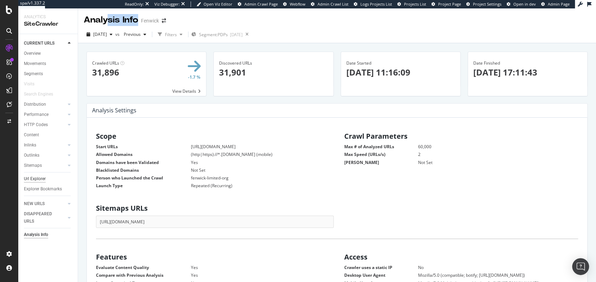
click at [34, 181] on div "Url Explorer" at bounding box center [35, 178] width 22 height 7
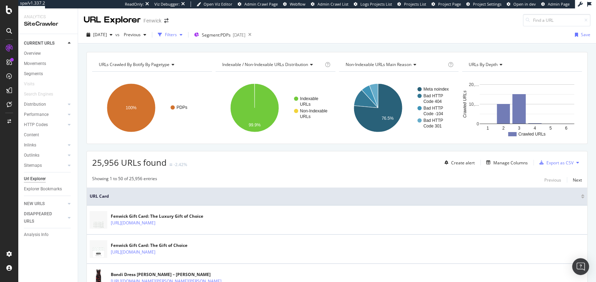
click at [185, 31] on div "Filters" at bounding box center [170, 35] width 30 height 11
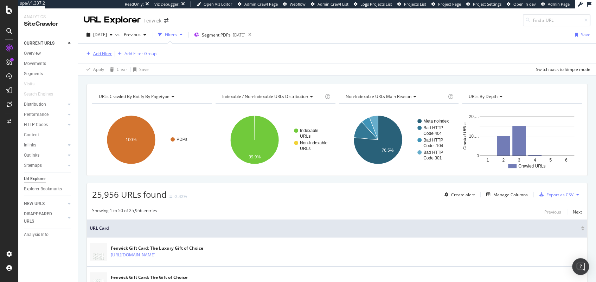
click at [104, 52] on div "Add Filter" at bounding box center [102, 54] width 19 height 6
drag, startPoint x: 293, startPoint y: 73, endPoint x: 319, endPoint y: 21, distance: 58.1
click at [319, 21] on div "URL Explorer Fenwick [DATE] vs Previous Filters Segment: PDPs [DATE] Save Add F…" at bounding box center [337, 145] width 518 height 274
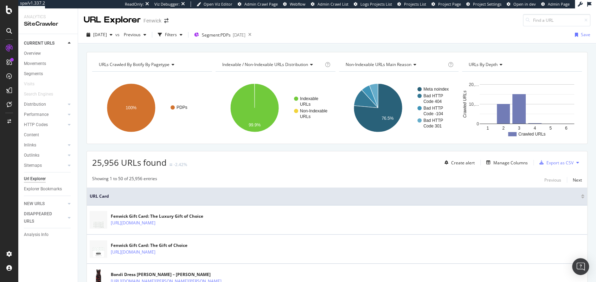
click at [319, 21] on div "URL Explorer Fenwick" at bounding box center [337, 17] width 518 height 18
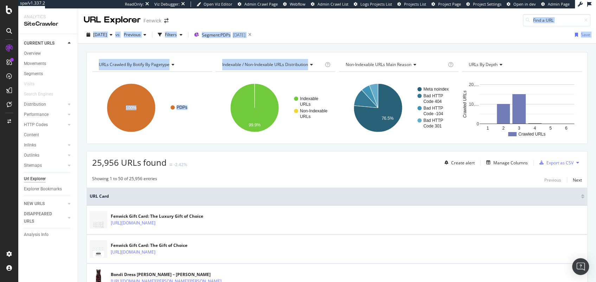
drag, startPoint x: 319, startPoint y: 21, endPoint x: 331, endPoint y: 72, distance: 51.5
click at [331, 72] on div "URL Explorer Fenwick [DATE] vs Previous Filters Segment: PDPs [DATE] Save URLs …" at bounding box center [337, 145] width 518 height 274
click at [336, 26] on div "[DATE] vs Previous Filters Segment: PDPs [DATE] Save" at bounding box center [337, 34] width 518 height 17
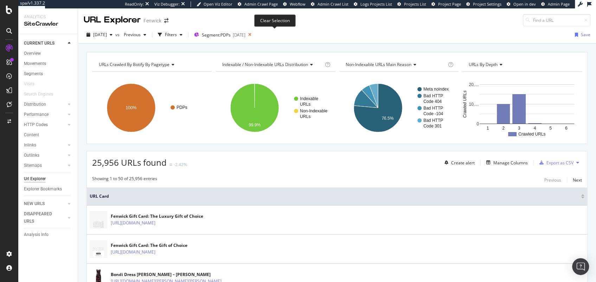
click at [254, 34] on icon at bounding box center [249, 35] width 9 height 10
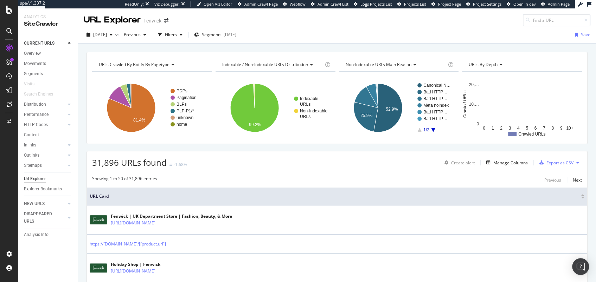
click at [392, 37] on div "[DATE] vs Previous Filters Segments [DATE] Save" at bounding box center [337, 36] width 518 height 14
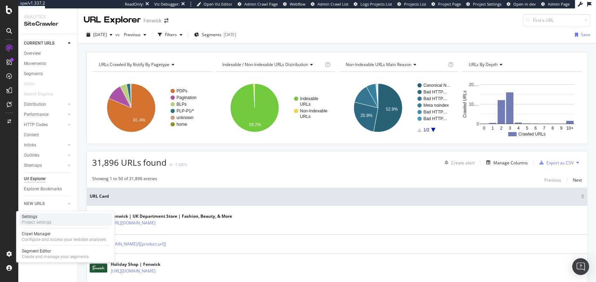
click at [49, 216] on div "Settings" at bounding box center [37, 217] width 30 height 6
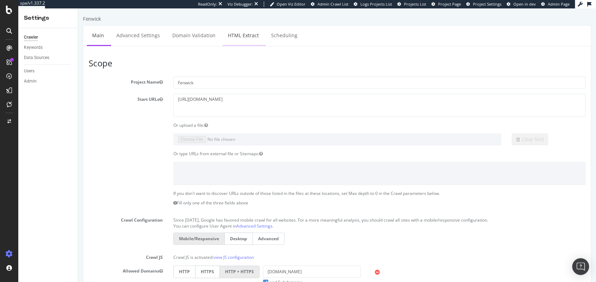
click at [252, 37] on link "HTML Extract" at bounding box center [242, 35] width 41 height 19
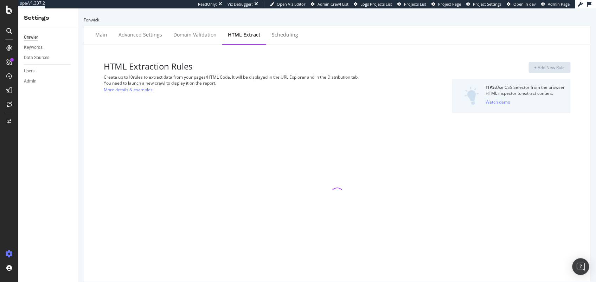
select select "exist"
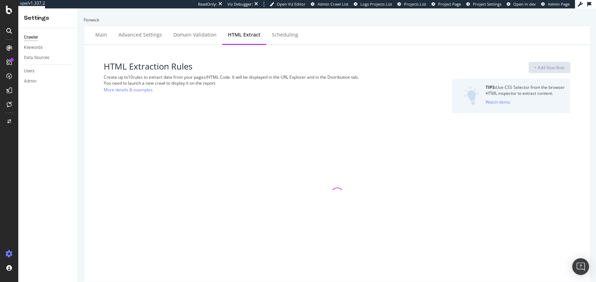
select select "exist"
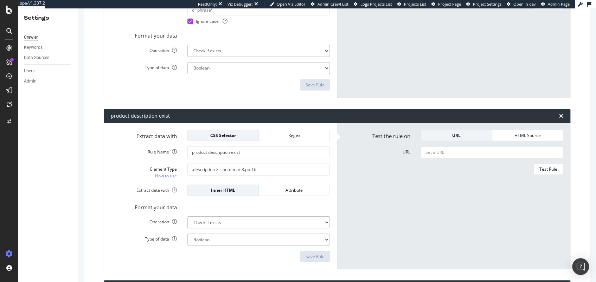
scroll to position [1127, 0]
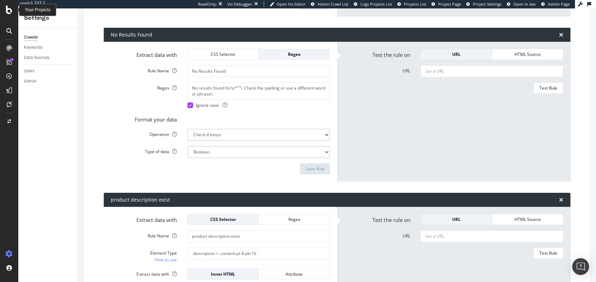
click at [7, 12] on icon at bounding box center [9, 10] width 6 height 8
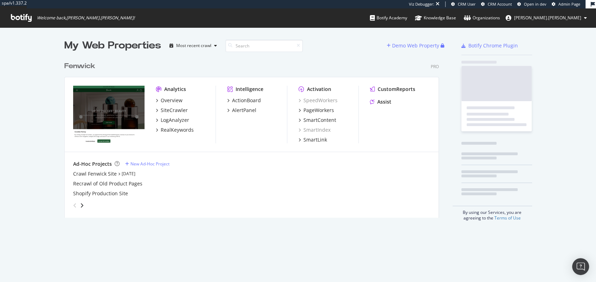
scroll to position [158, 372]
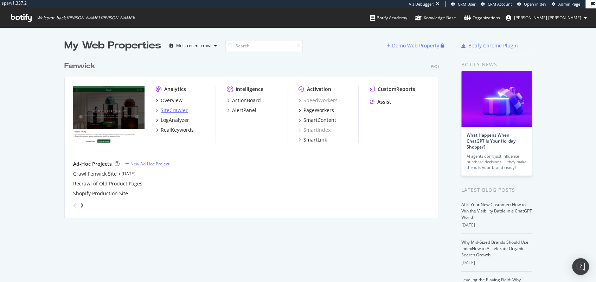
click at [173, 110] on div "SiteCrawler" at bounding box center [174, 110] width 27 height 7
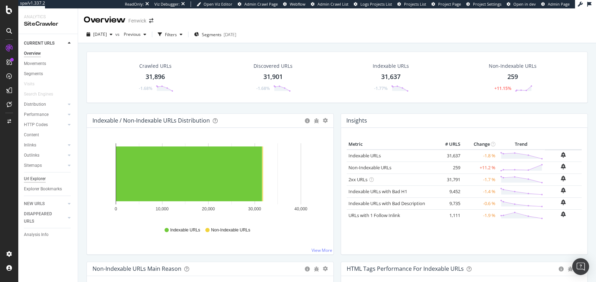
click at [37, 182] on div "Url Explorer" at bounding box center [35, 178] width 22 height 7
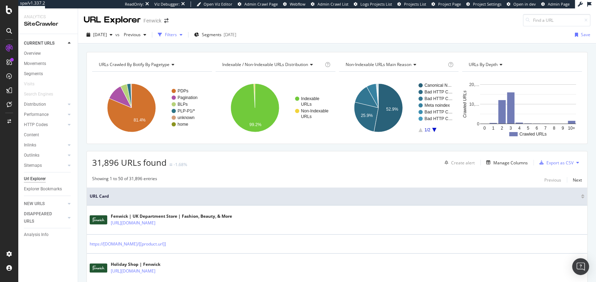
click at [177, 36] on div "Filters" at bounding box center [171, 35] width 12 height 6
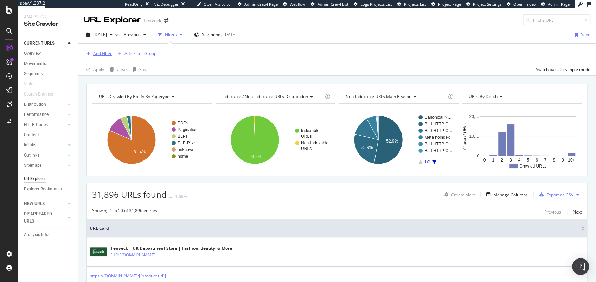
click at [103, 53] on div "Add Filter" at bounding box center [102, 54] width 19 height 6
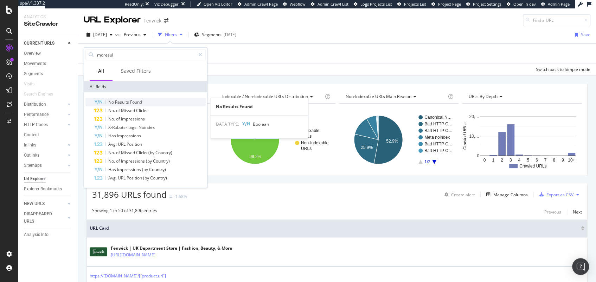
type input "moresul"
click at [136, 99] on span "Found" at bounding box center [136, 102] width 12 height 6
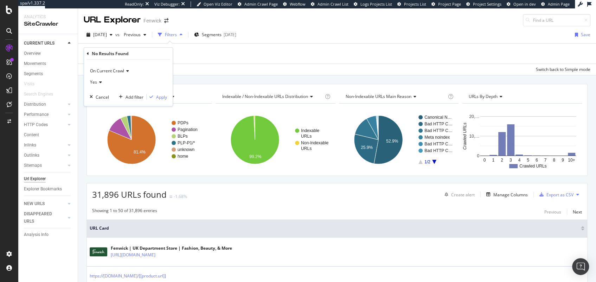
click at [169, 96] on div "On Current Crawl Yes Cancel Add filter Apply" at bounding box center [128, 83] width 89 height 46
click at [165, 96] on div "Apply" at bounding box center [161, 97] width 11 height 6
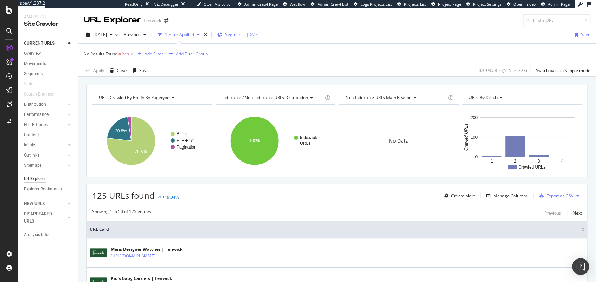
click at [259, 30] on div "Segments [DATE]" at bounding box center [238, 35] width 42 height 11
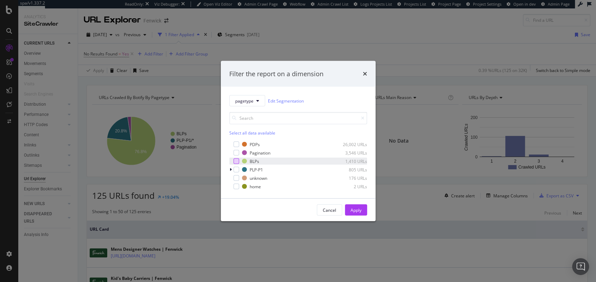
click at [234, 161] on div "modal" at bounding box center [236, 161] width 6 height 6
drag, startPoint x: 359, startPoint y: 209, endPoint x: 369, endPoint y: 175, distance: 36.1
click at [359, 209] on div "Apply" at bounding box center [355, 210] width 11 height 6
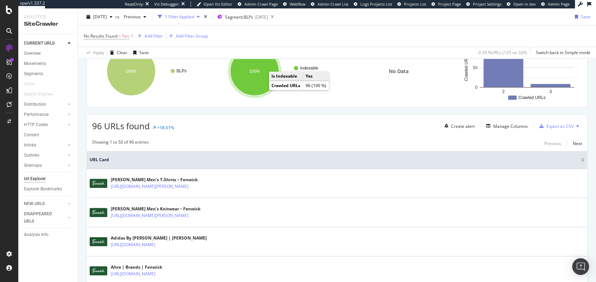
scroll to position [80, 0]
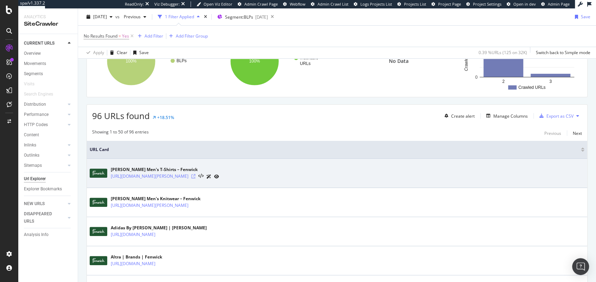
click at [195, 174] on icon at bounding box center [193, 176] width 4 height 4
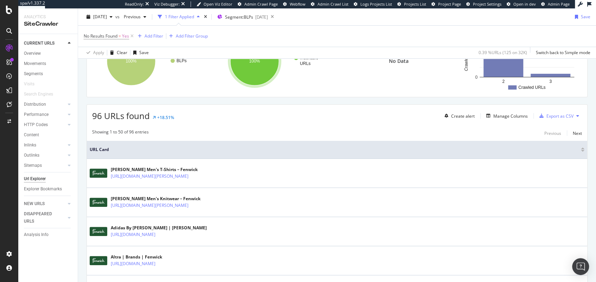
click at [101, 112] on span "96 URLs found" at bounding box center [121, 116] width 58 height 12
click at [102, 111] on span "96 URLs found" at bounding box center [121, 116] width 58 height 12
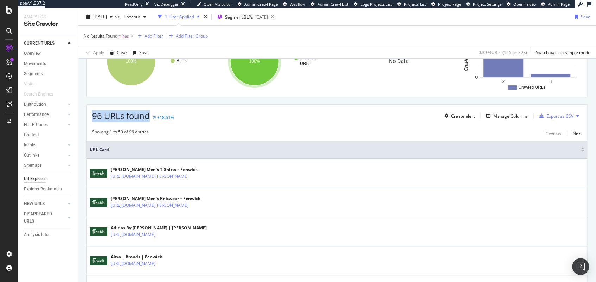
click at [102, 111] on span "96 URLs found" at bounding box center [121, 116] width 58 height 12
click at [103, 112] on span "96 URLs found" at bounding box center [121, 116] width 58 height 12
click at [104, 112] on span "96 URLs found" at bounding box center [121, 116] width 58 height 12
click at [103, 112] on span "96 URLs found" at bounding box center [121, 116] width 58 height 12
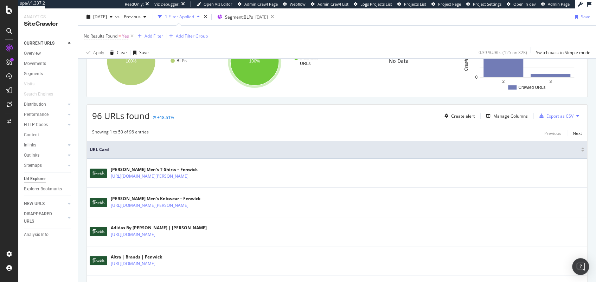
click at [564, 118] on div "Export as CSV" at bounding box center [554, 116] width 37 height 11
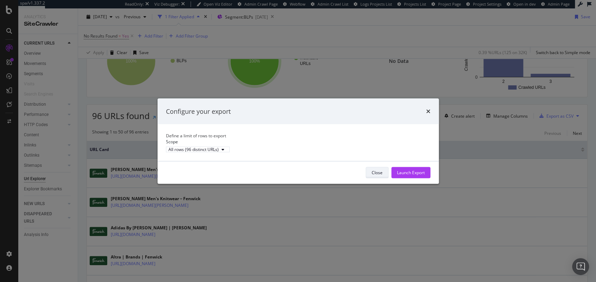
click at [370, 178] on button "Close" at bounding box center [376, 172] width 23 height 11
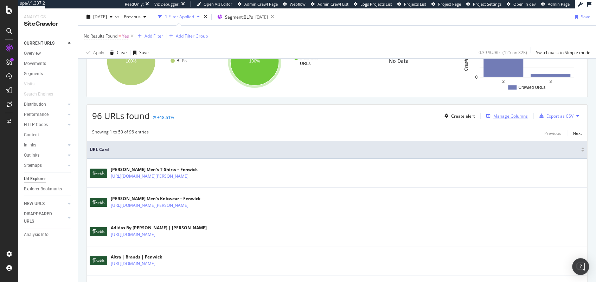
click at [495, 113] on div "Manage Columns" at bounding box center [510, 116] width 34 height 6
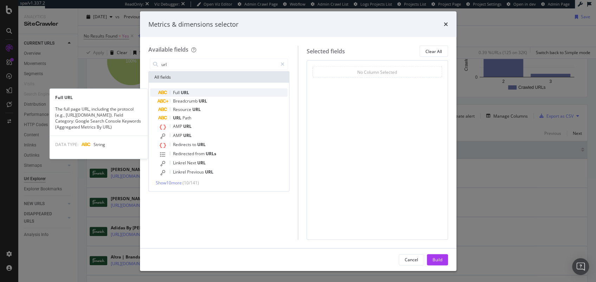
type input "url"
click at [177, 92] on span "Full" at bounding box center [177, 93] width 8 height 6
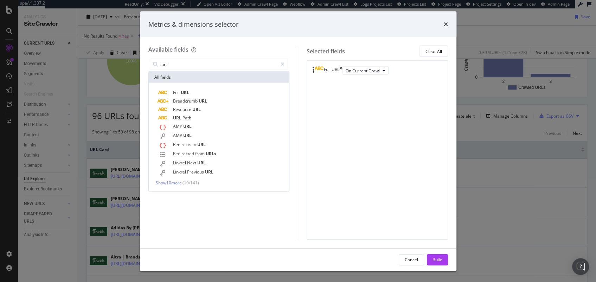
click at [437, 262] on div "Build" at bounding box center [437, 259] width 10 height 6
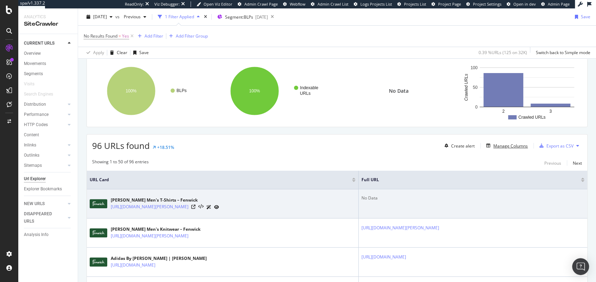
scroll to position [87, 0]
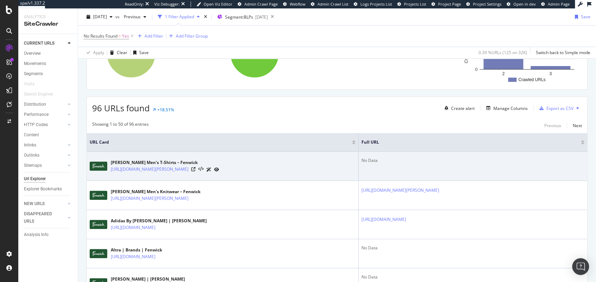
click at [361, 161] on div "No Data" at bounding box center [472, 160] width 223 height 6
click at [361, 162] on div "No Data" at bounding box center [472, 160] width 223 height 6
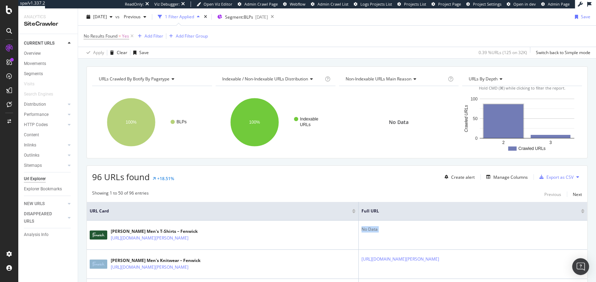
scroll to position [0, 0]
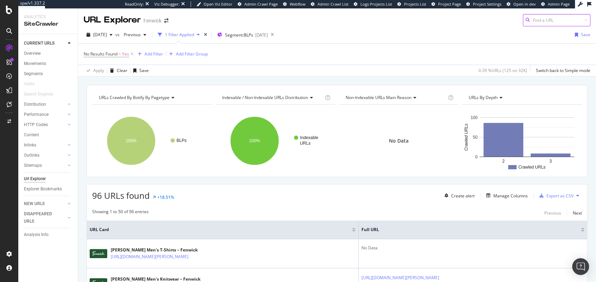
click at [556, 21] on input at bounding box center [555, 20] width 67 height 12
click at [422, 48] on div "No Results Found = Yes Add Filter Add Filter Group" at bounding box center [337, 54] width 506 height 21
click at [498, 194] on div "Manage Columns" at bounding box center [510, 196] width 34 height 6
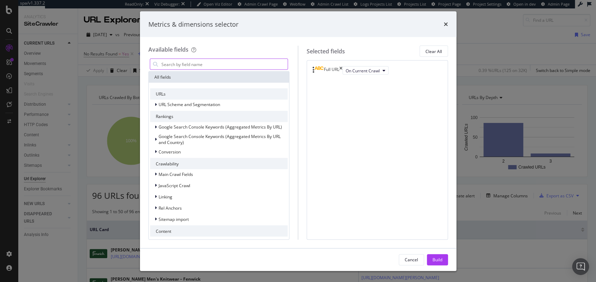
click at [203, 66] on input "modal" at bounding box center [224, 64] width 127 height 11
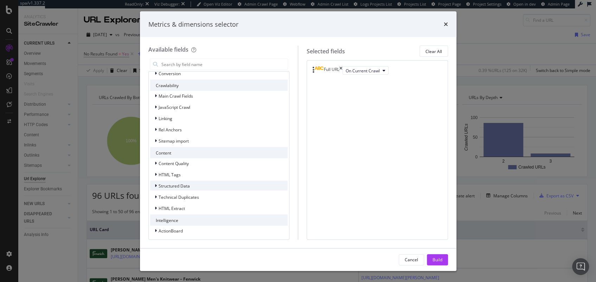
scroll to position [80, 0]
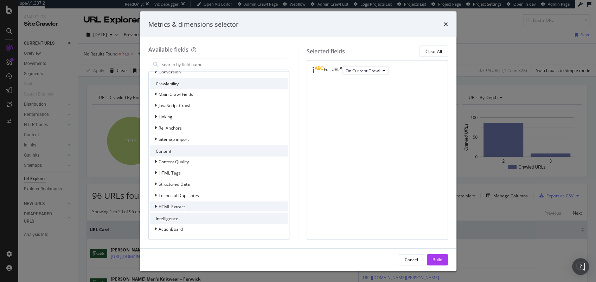
click at [155, 207] on icon "modal" at bounding box center [156, 206] width 2 height 4
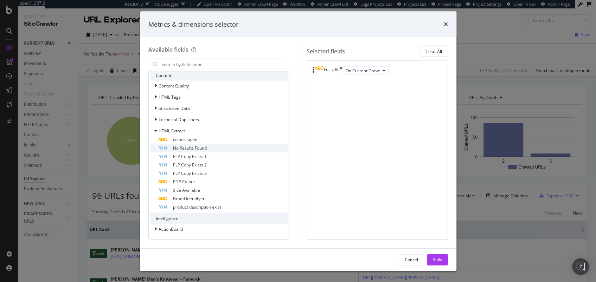
click at [197, 149] on span "No Results Found" at bounding box center [190, 148] width 34 height 6
click at [430, 256] on button "Build" at bounding box center [437, 259] width 21 height 11
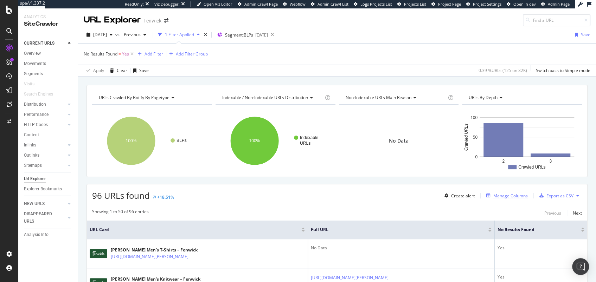
click at [493, 193] on div "Manage Columns" at bounding box center [510, 196] width 34 height 6
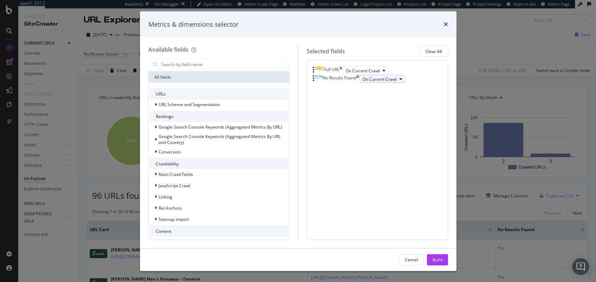
click at [362, 82] on span "On Current Crawl" at bounding box center [379, 79] width 34 height 6
click at [443, 256] on button "Build" at bounding box center [437, 259] width 21 height 11
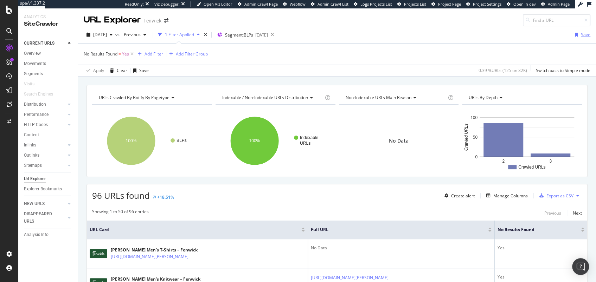
click at [580, 33] on div "Save" at bounding box center [584, 35] width 9 height 6
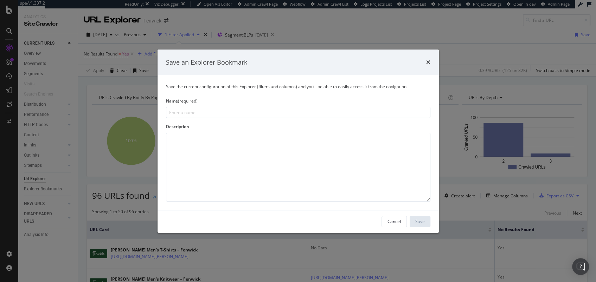
click at [430, 59] on div "Save an Explorer Bookmark" at bounding box center [297, 62] width 281 height 26
click at [430, 60] on div "Save an Explorer Bookmark" at bounding box center [297, 62] width 281 height 26
click at [428, 61] on icon "times" at bounding box center [428, 62] width 4 height 6
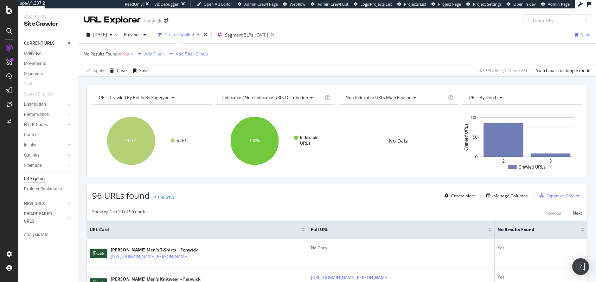
click at [396, 50] on div "No Results Found = Yes Add Filter Add Filter Group" at bounding box center [337, 54] width 506 height 21
click at [505, 196] on div "Manage Columns" at bounding box center [510, 196] width 34 height 6
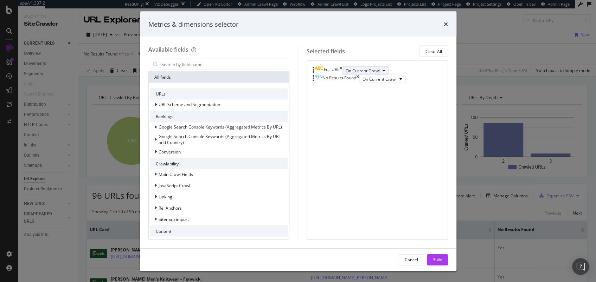
click at [345, 73] on span "On Current Crawl" at bounding box center [362, 70] width 34 height 6
click at [181, 63] on input "modal" at bounding box center [224, 64] width 127 height 11
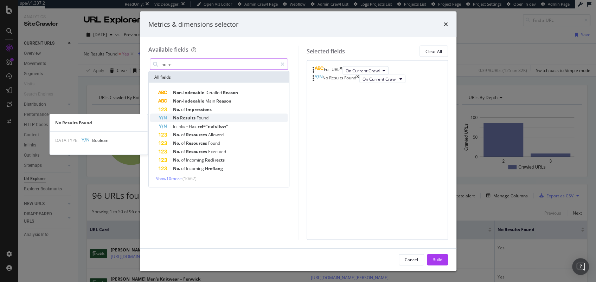
type input "no re"
click at [203, 115] on span "Found" at bounding box center [202, 118] width 12 height 6
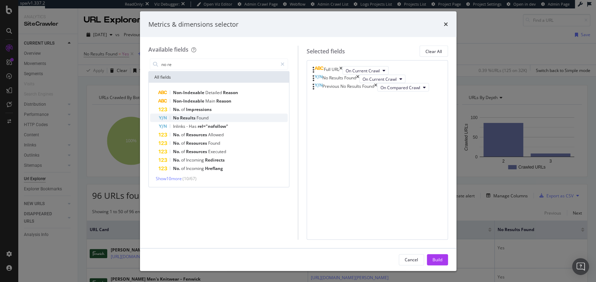
click at [203, 116] on span "Found" at bounding box center [202, 118] width 12 height 6
click at [342, 69] on div "Full URL" at bounding box center [327, 70] width 30 height 8
click at [342, 70] on icon "times" at bounding box center [340, 70] width 3 height 8
click at [436, 257] on div "Build" at bounding box center [437, 259] width 10 height 6
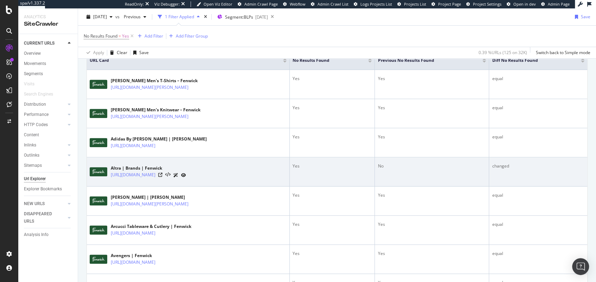
scroll to position [152, 0]
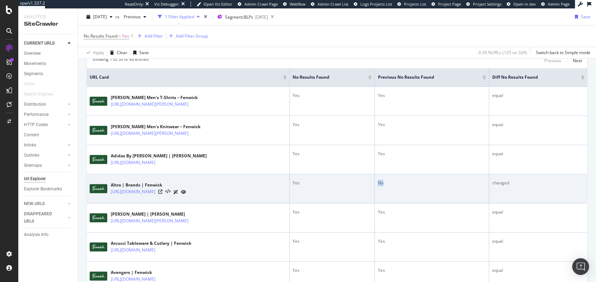
drag, startPoint x: 414, startPoint y: 183, endPoint x: 398, endPoint y: 181, distance: 16.6
click at [398, 181] on div "No" at bounding box center [431, 183] width 108 height 6
click at [326, 183] on div "Yes" at bounding box center [331, 183] width 79 height 6
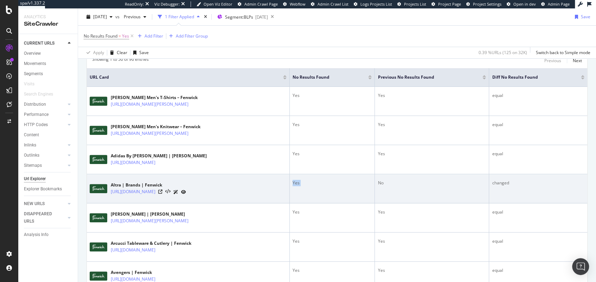
click at [327, 185] on td "Yes" at bounding box center [332, 188] width 85 height 29
click at [162, 191] on icon at bounding box center [160, 192] width 4 height 4
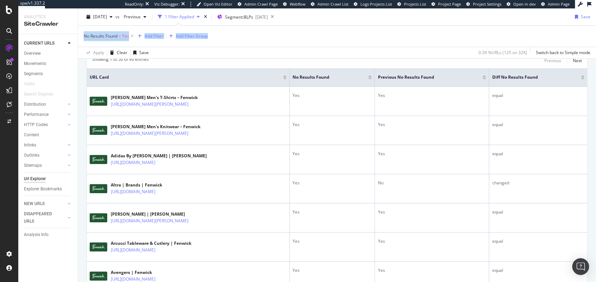
drag, startPoint x: 338, startPoint y: 43, endPoint x: 320, endPoint y: 25, distance: 25.3
click at [320, 26] on div "No Results Found = Yes Add Filter Add Filter Group" at bounding box center [337, 36] width 506 height 21
click at [320, 27] on div "No Results Found = Yes Add Filter Add Filter Group" at bounding box center [337, 36] width 506 height 21
drag, startPoint x: 320, startPoint y: 27, endPoint x: 347, endPoint y: 55, distance: 39.3
click at [347, 55] on div "No Results Found = Yes Add Filter Add Filter Group Apply Clear Save 0.39 % URLs…" at bounding box center [337, 42] width 506 height 33
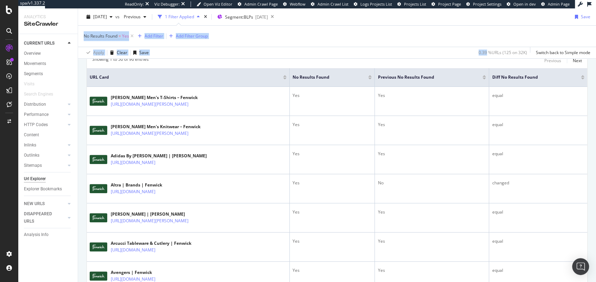
click at [345, 53] on div "Apply Clear Save 0.39 % URLs ( 125 on 32K ) Switch back to Simple mode" at bounding box center [337, 53] width 518 height 12
drag, startPoint x: 345, startPoint y: 53, endPoint x: 346, endPoint y: 41, distance: 11.3
click at [346, 41] on div "No Results Found = Yes Add Filter Add Filter Group Apply Clear Save 0.39 % URLs…" at bounding box center [337, 42] width 506 height 33
click at [346, 41] on div "No Results Found = Yes Add Filter Add Filter Group" at bounding box center [337, 36] width 506 height 21
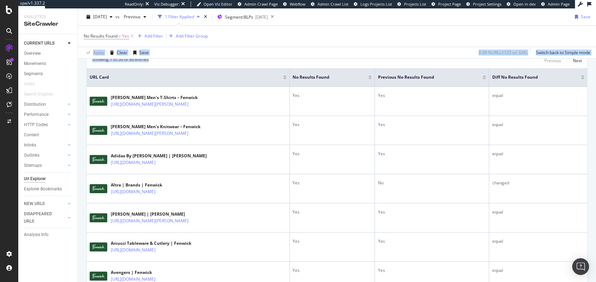
drag, startPoint x: 334, startPoint y: 64, endPoint x: 320, endPoint y: 41, distance: 26.2
click at [320, 41] on div "URL Explorer Fenwick [DATE] vs Previous 1 Filter Applied Segment: BLPs [DATE] S…" at bounding box center [337, 145] width 518 height 274
click at [320, 41] on div "No Results Found = Yes Add Filter Add Filter Group" at bounding box center [337, 36] width 506 height 21
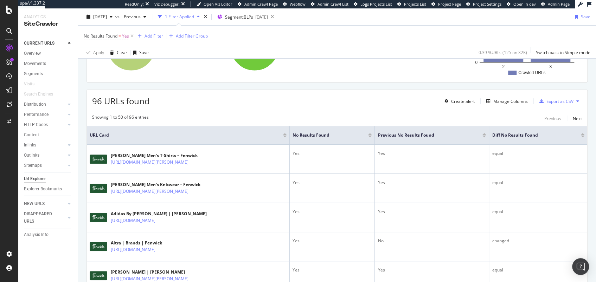
scroll to position [0, 0]
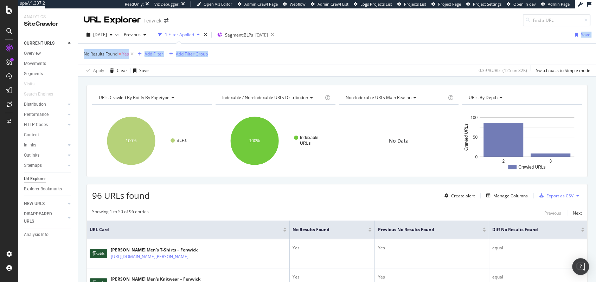
drag, startPoint x: 397, startPoint y: 32, endPoint x: 404, endPoint y: 58, distance: 26.9
click at [404, 58] on div "[DATE] vs Previous 1 Filter Applied Segment: BLPs [DATE] Save No Results Found …" at bounding box center [337, 51] width 518 height 50
click at [404, 58] on div "No Results Found = Yes Add Filter Add Filter Group" at bounding box center [337, 54] width 506 height 21
drag, startPoint x: 405, startPoint y: 60, endPoint x: 400, endPoint y: 35, distance: 26.1
click at [399, 37] on div "[DATE] vs Previous 1 Filter Applied Segment: BLPs [DATE] Save No Results Found …" at bounding box center [337, 51] width 518 height 50
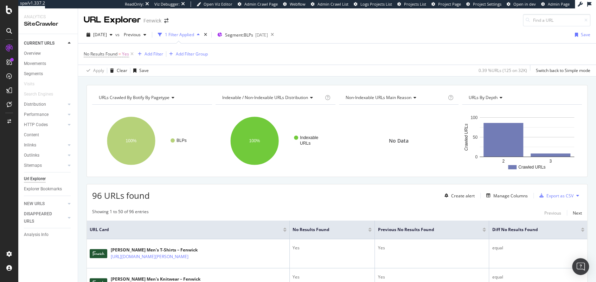
click at [400, 35] on div "[DATE] vs Previous 1 Filter Applied Segment: BLPs [DATE] Save" at bounding box center [337, 36] width 518 height 14
